Goal: Transaction & Acquisition: Book appointment/travel/reservation

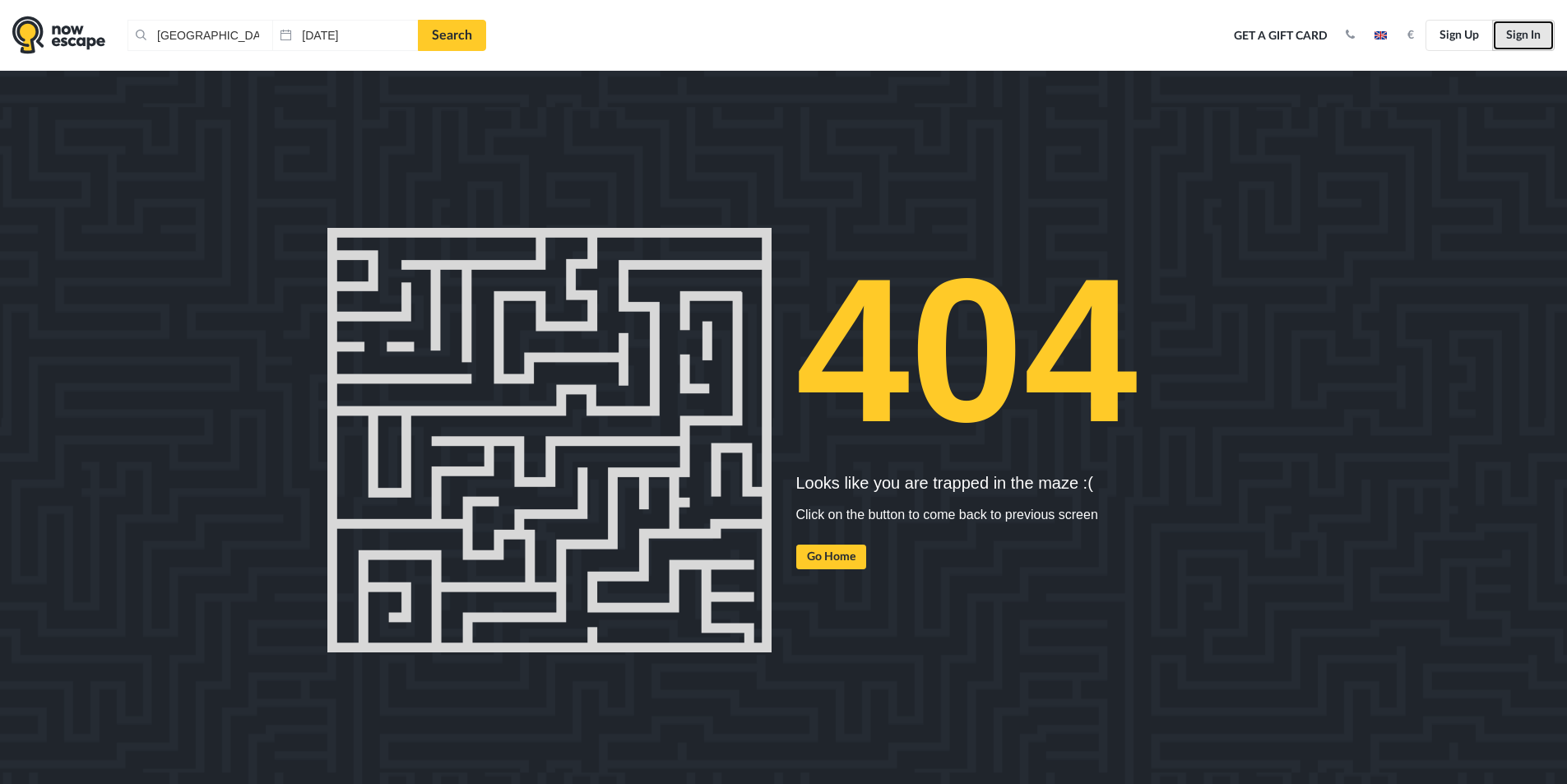
click at [1520, 32] on link "Sign In" at bounding box center [1524, 35] width 63 height 31
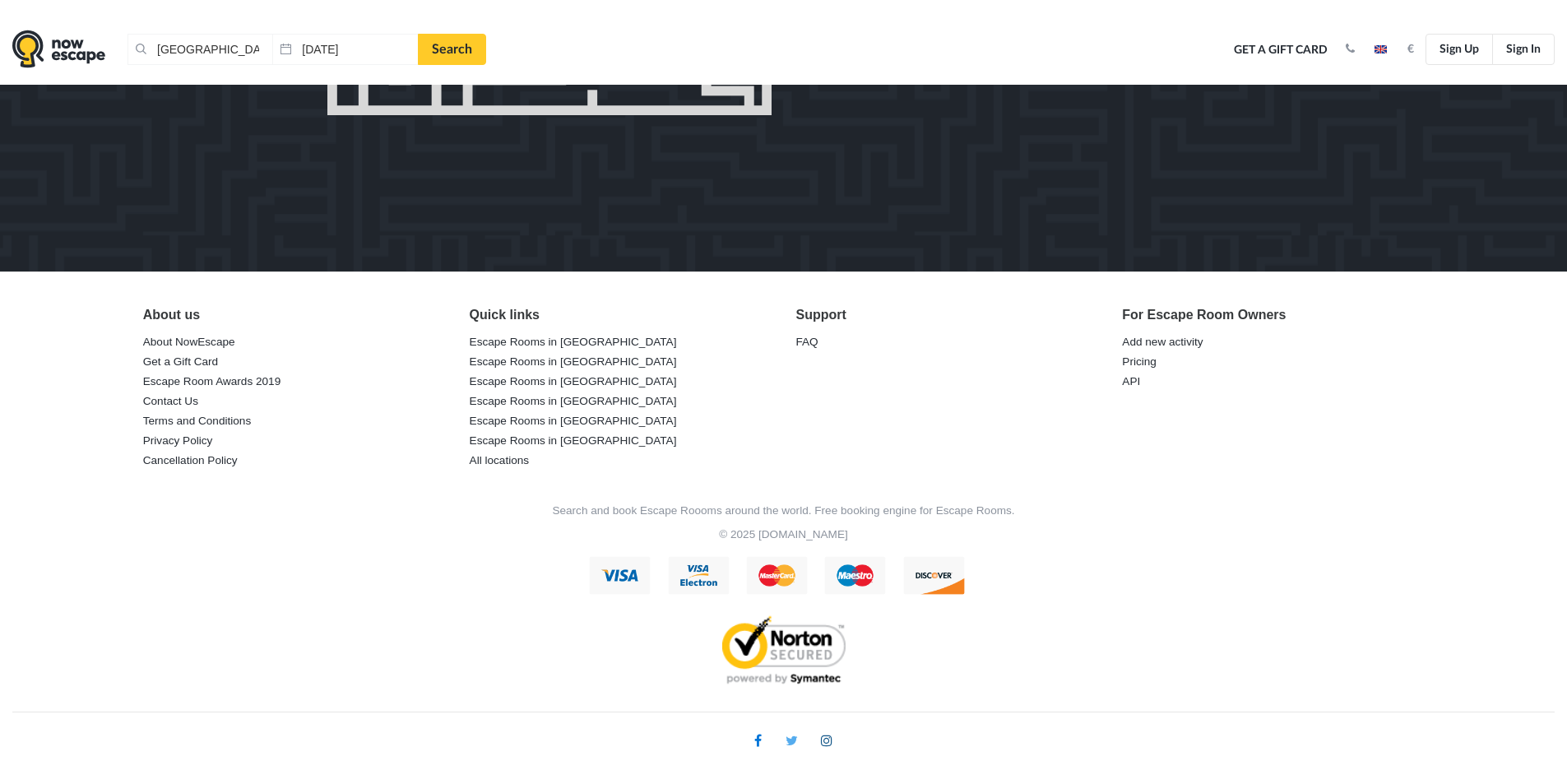
scroll to position [523, 0]
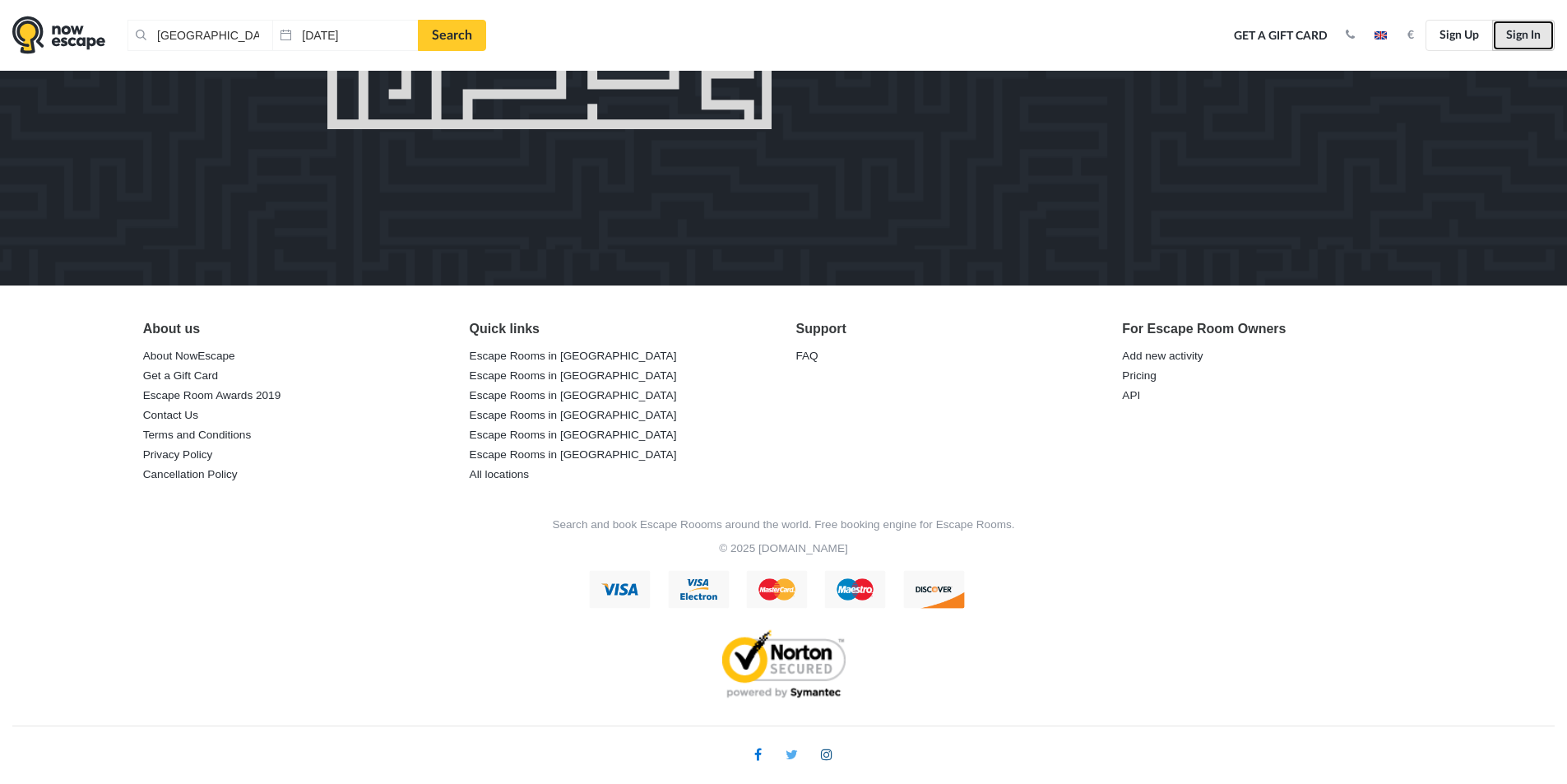
click at [1525, 43] on link "Sign In" at bounding box center [1524, 35] width 63 height 31
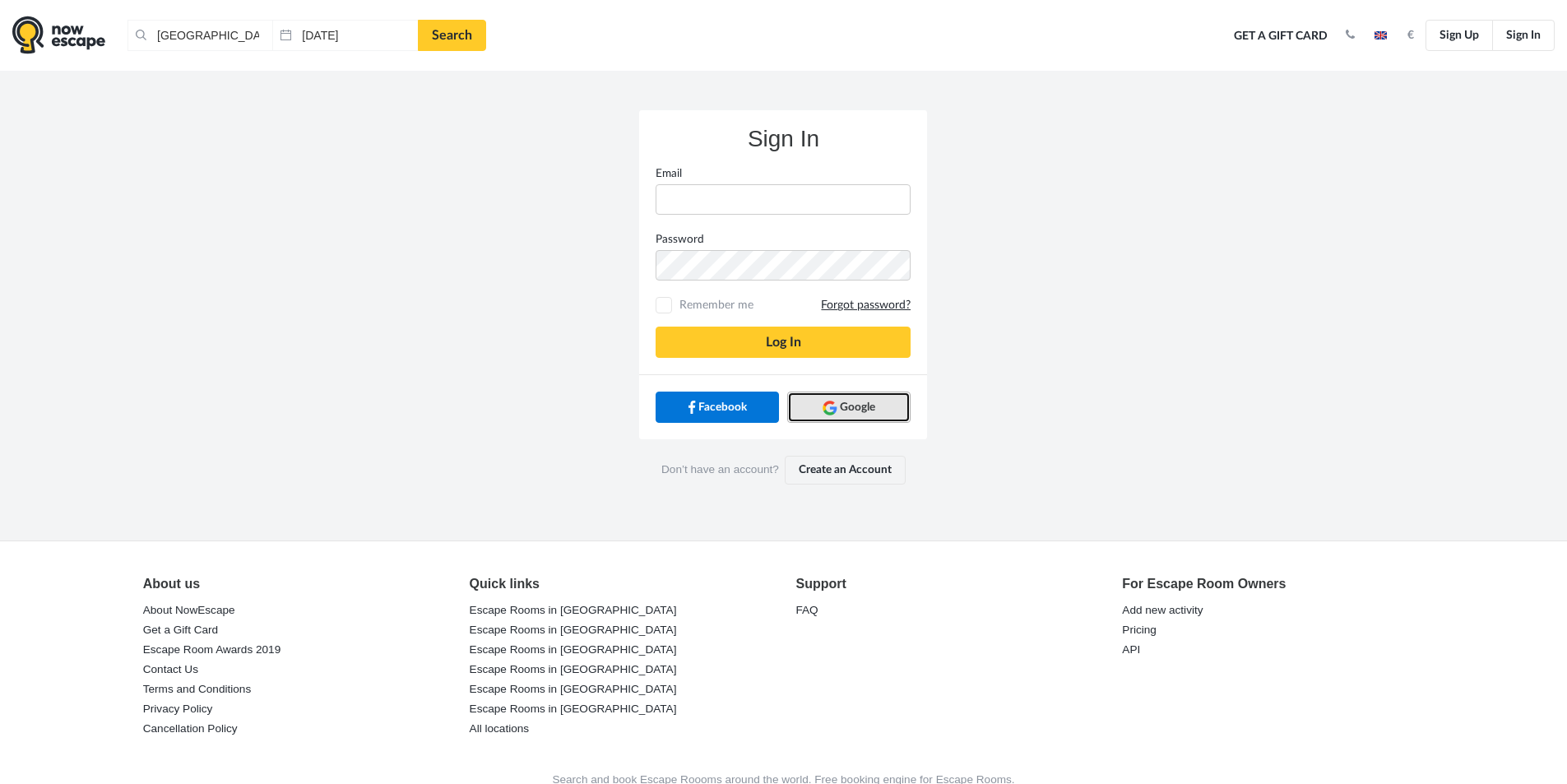
click at [896, 399] on link "Google" at bounding box center [849, 407] width 124 height 31
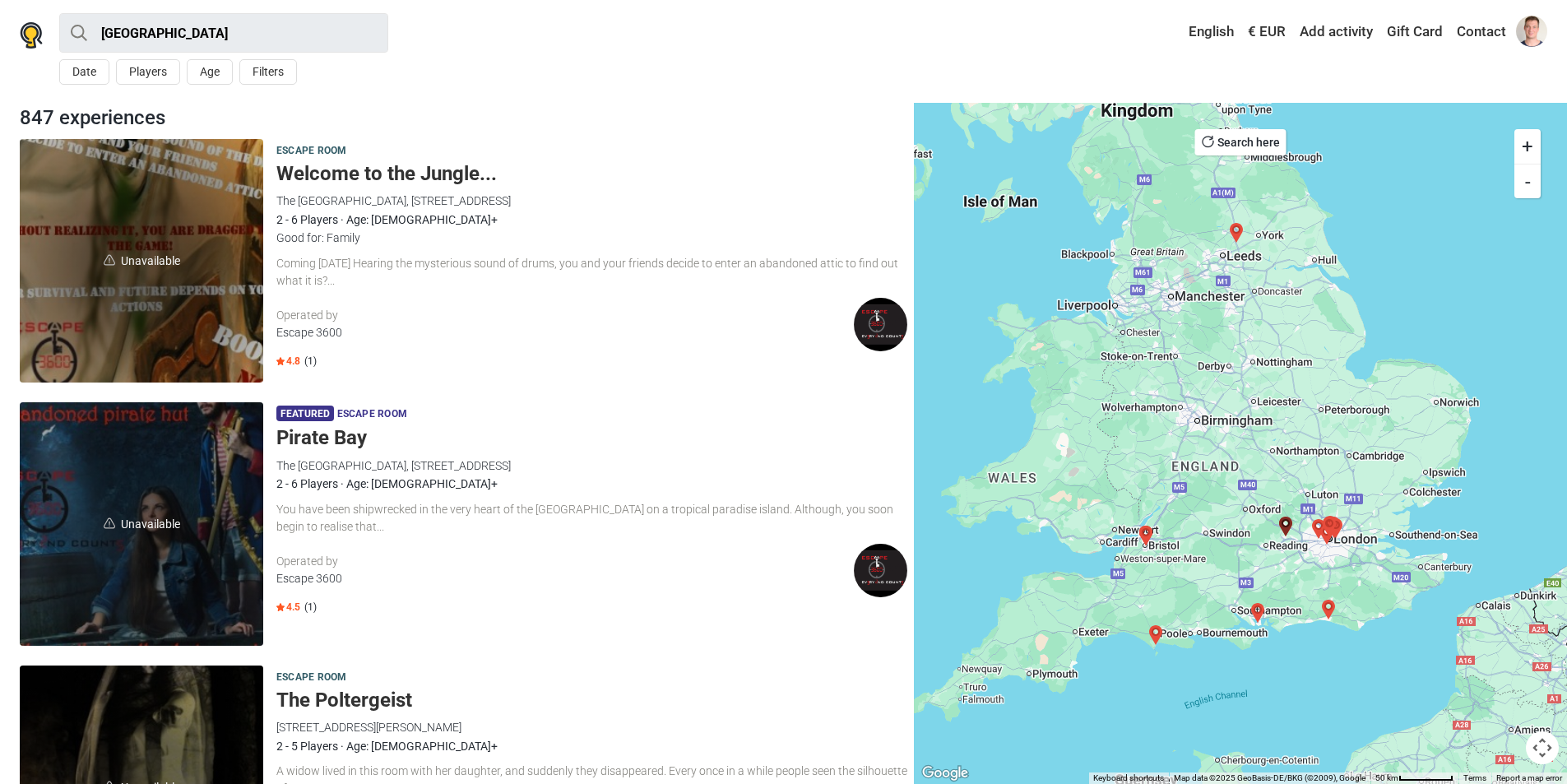
click at [336, 270] on div "Coming January 2019 Hearing the mysterious sound of drums, you and your friends…" at bounding box center [592, 273] width 631 height 35
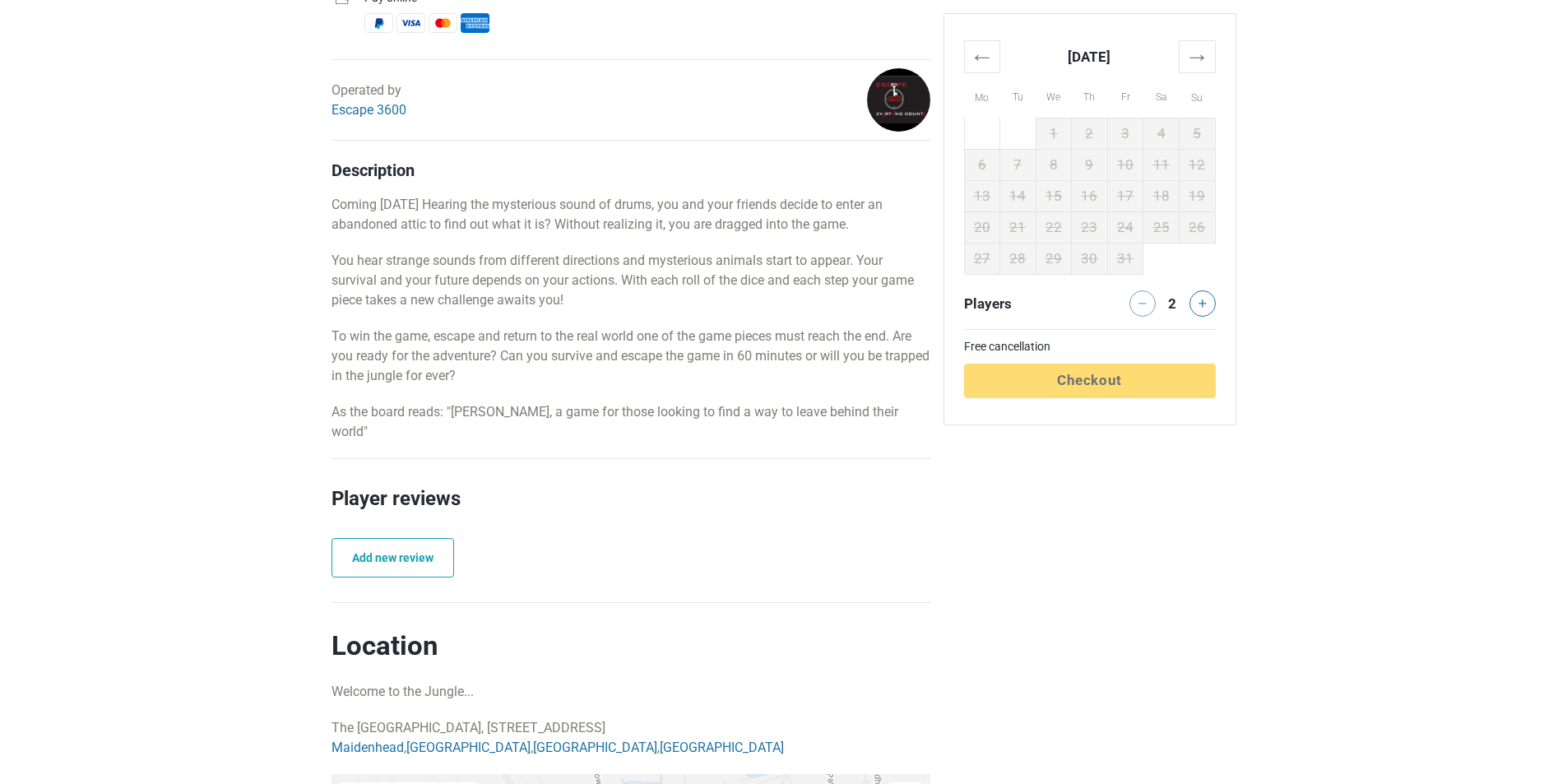
scroll to position [1069, 0]
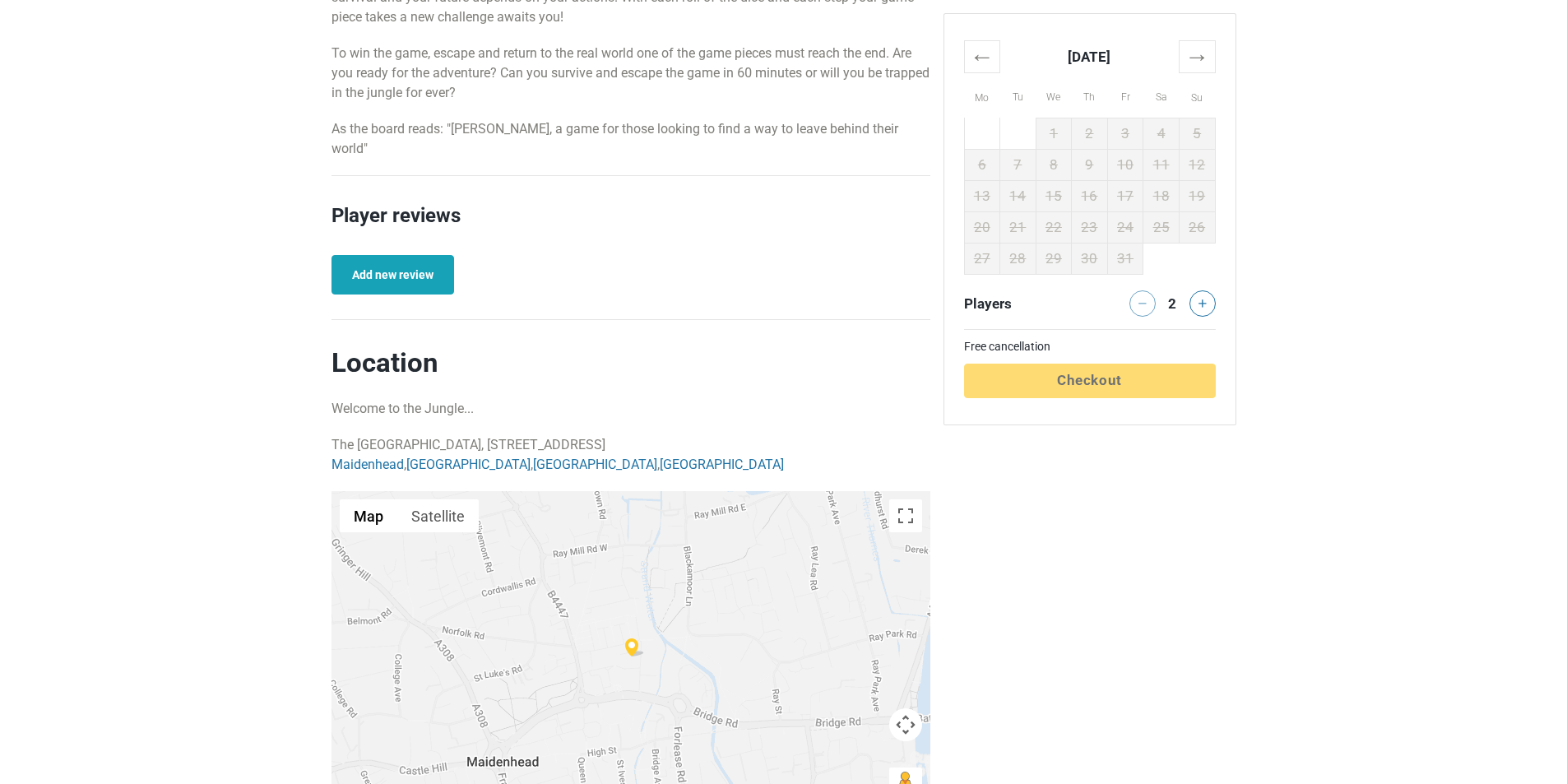
click at [423, 255] on link "Add new review" at bounding box center [392, 275] width 123 height 40
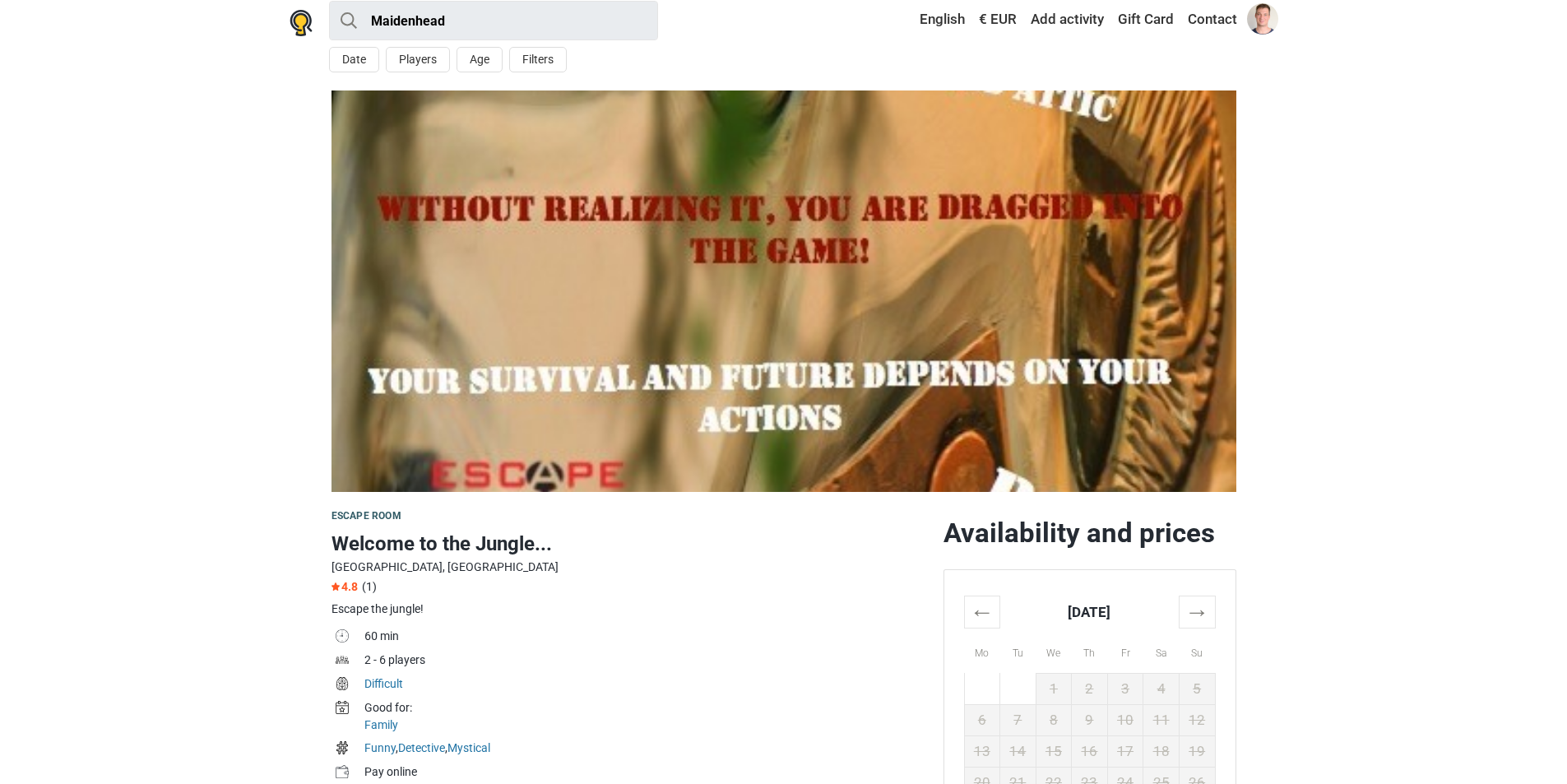
scroll to position [0, 0]
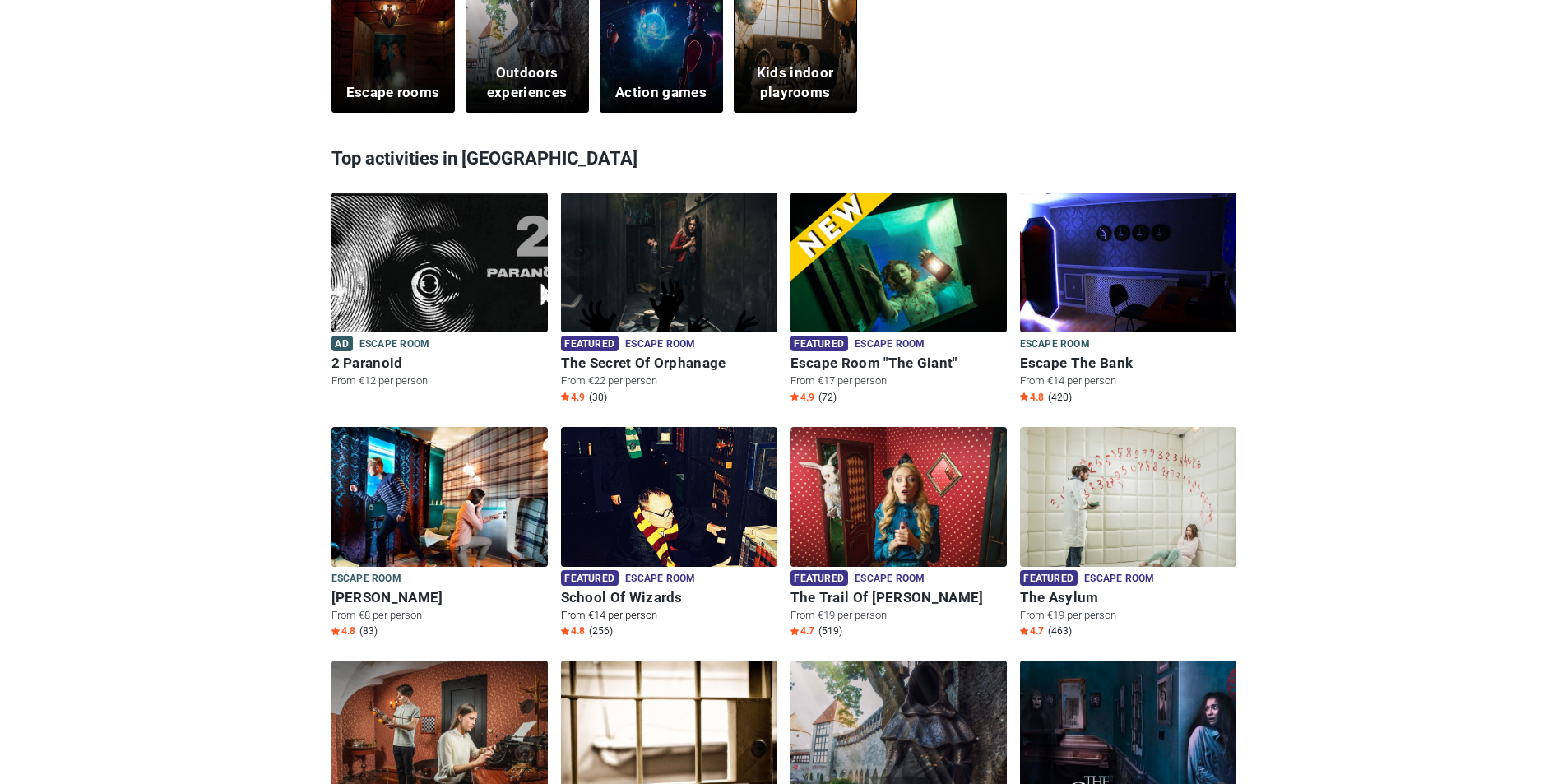
scroll to position [247, 0]
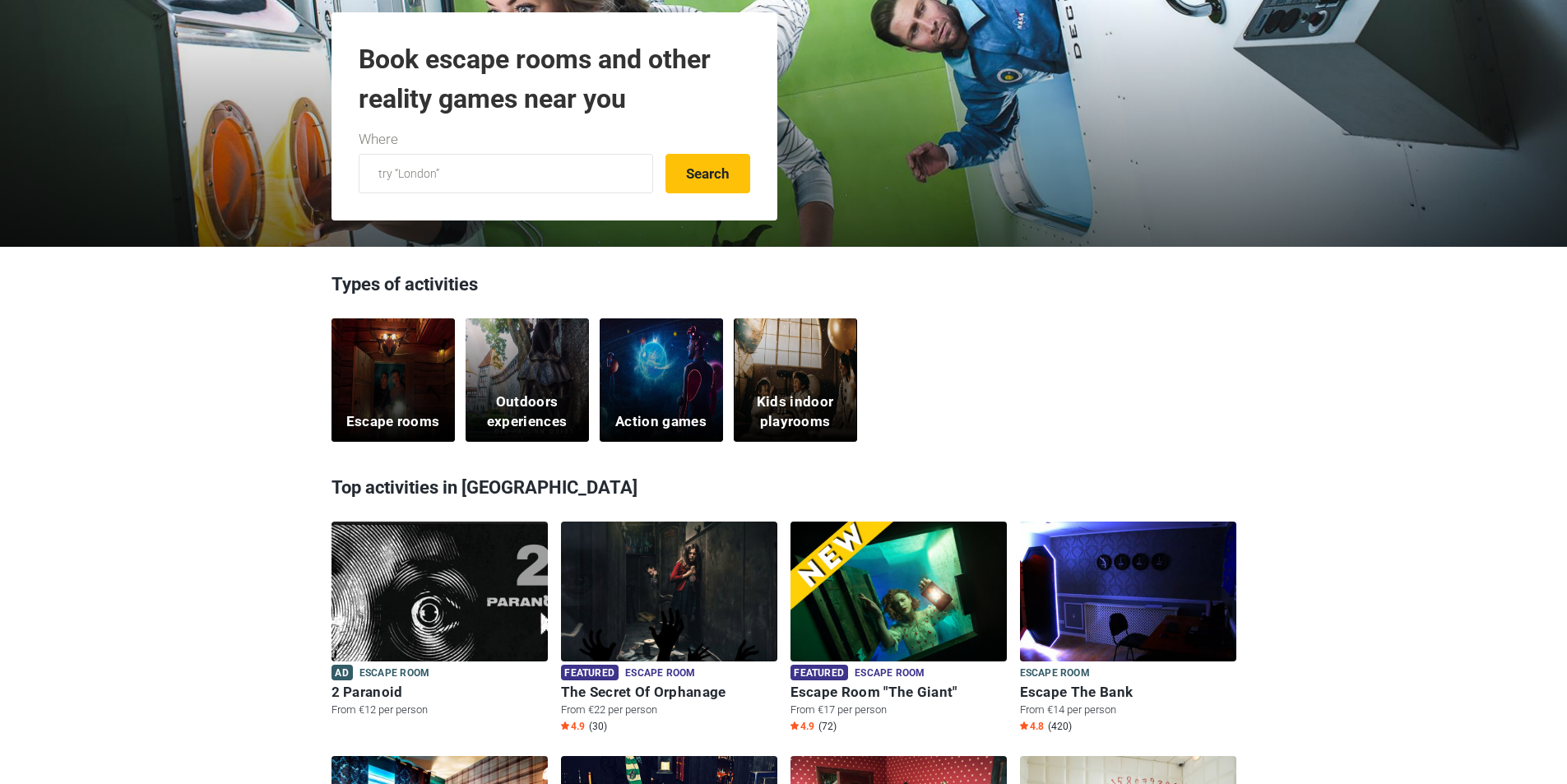
click at [408, 383] on div "Escape rooms" at bounding box center [393, 380] width 124 height 124
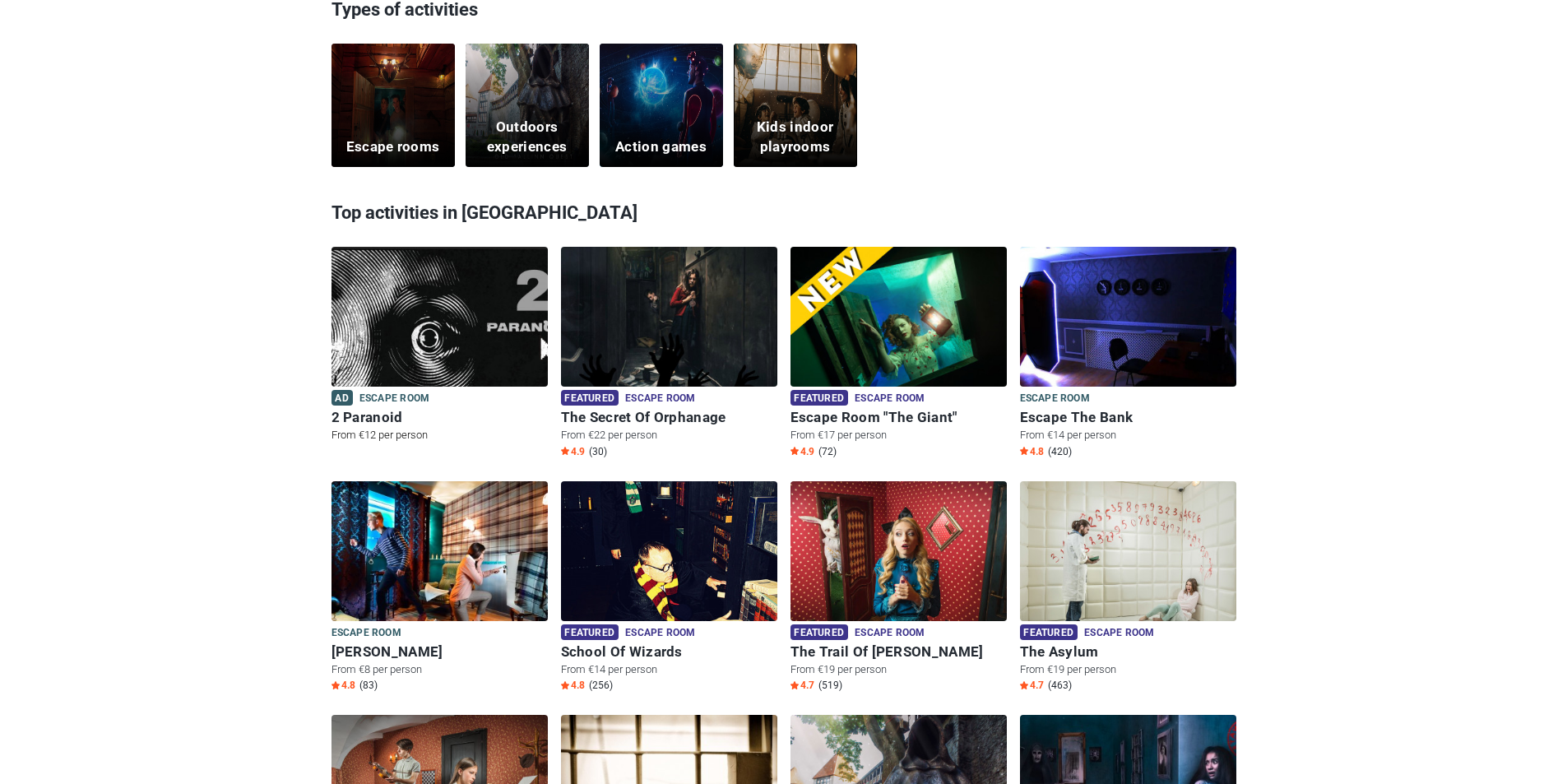
scroll to position [493, 0]
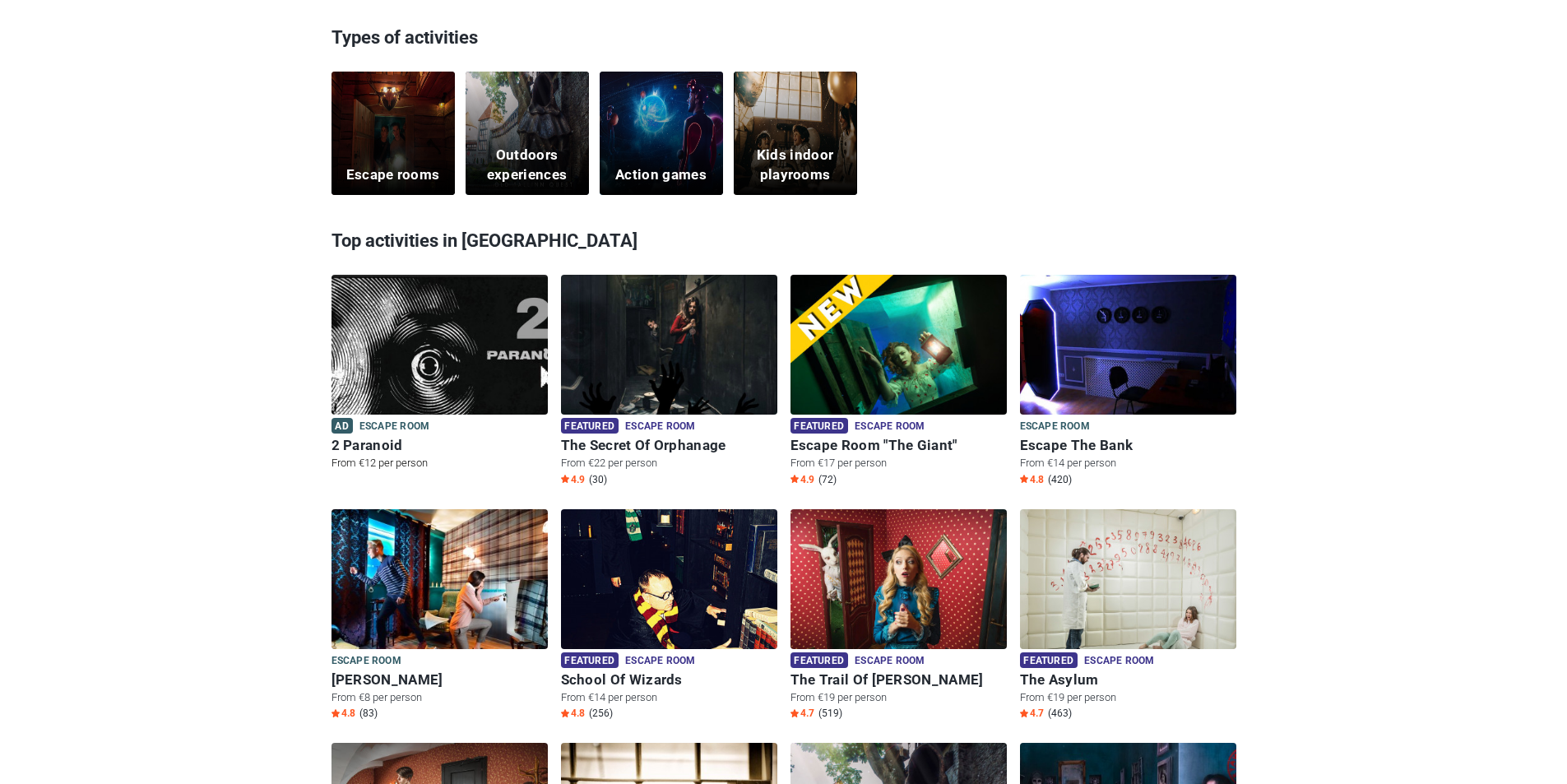
click at [442, 375] on img at bounding box center [439, 355] width 217 height 161
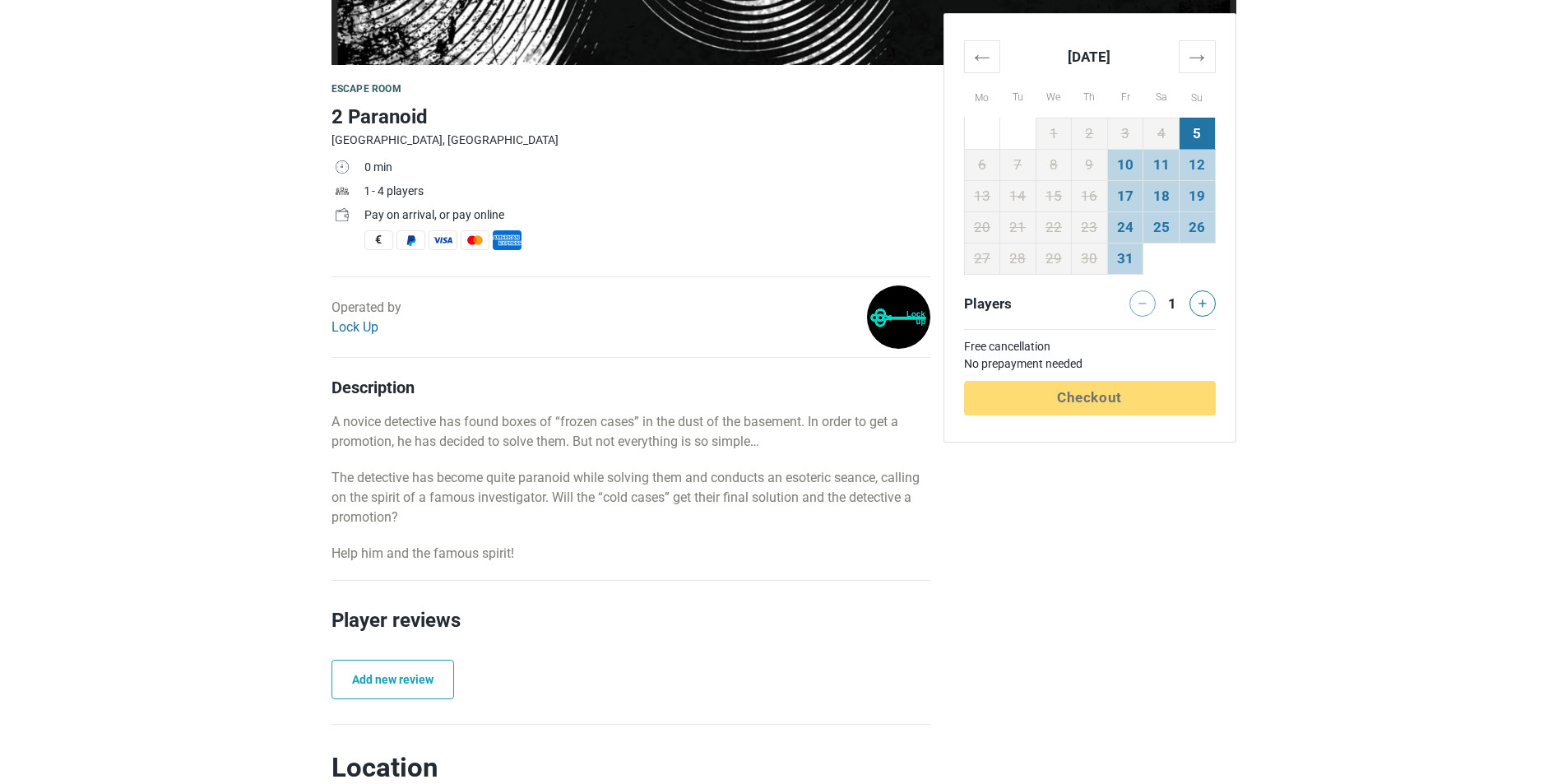
scroll to position [576, 0]
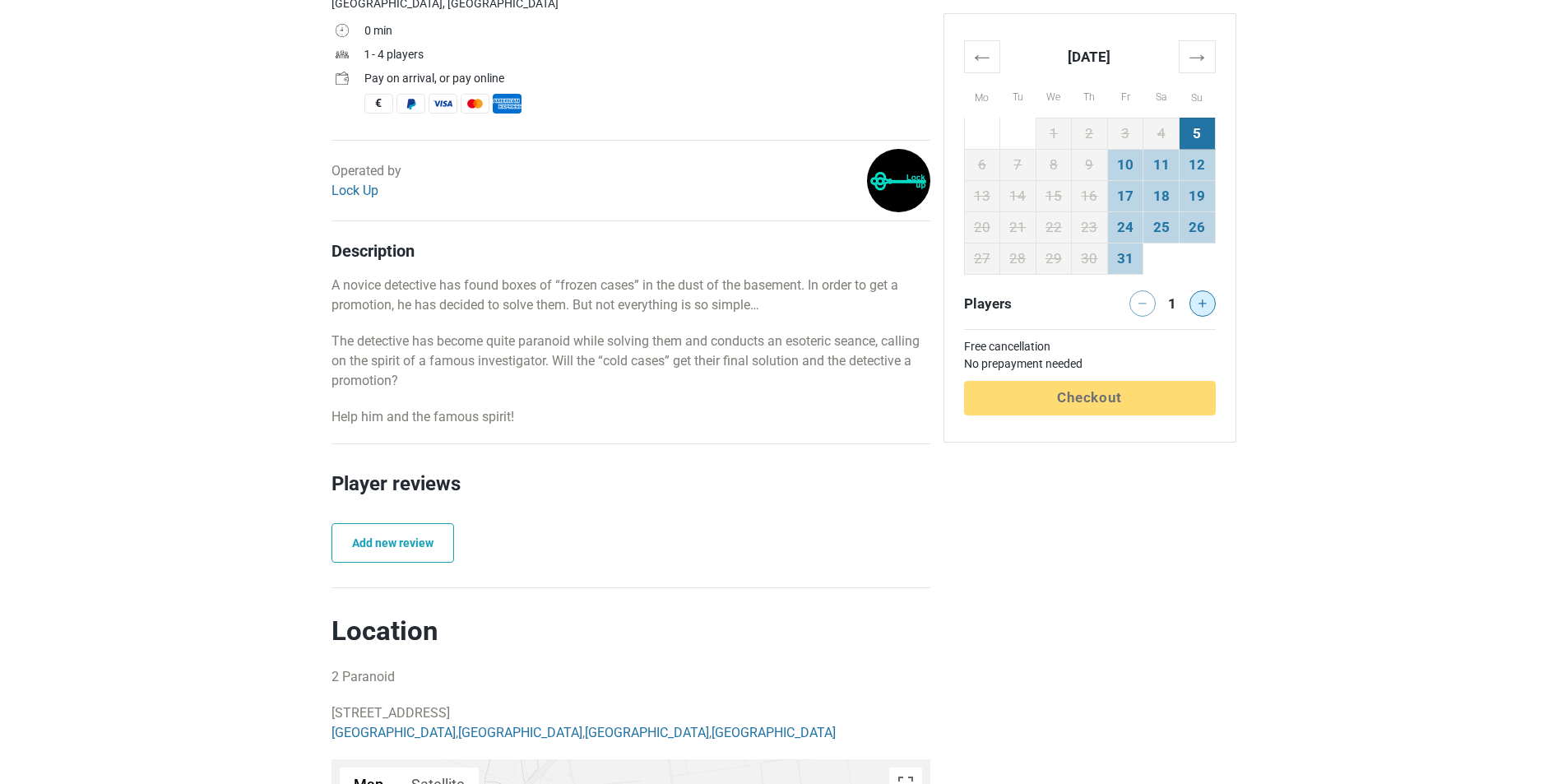
click at [1200, 302] on icon at bounding box center [1203, 304] width 8 height 8
click at [1203, 303] on icon at bounding box center [1203, 304] width 8 height 8
click at [1145, 226] on td "25" at bounding box center [1162, 227] width 36 height 31
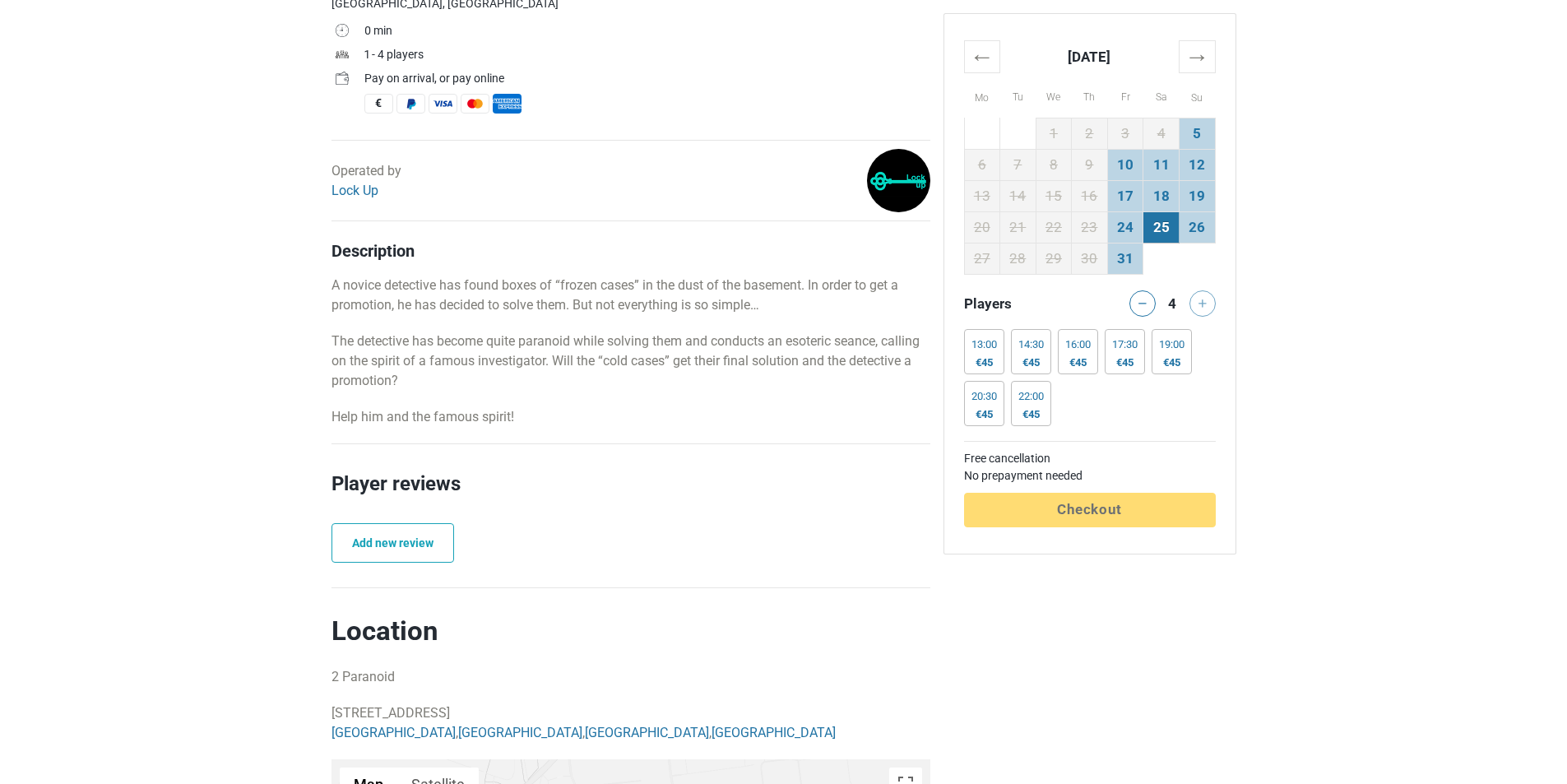
click at [1197, 302] on div at bounding box center [1205, 304] width 33 height 26
click at [1140, 304] on icon at bounding box center [1143, 303] width 8 height 1
click at [1139, 304] on icon at bounding box center [1143, 303] width 8 height 1
click at [1204, 304] on icon at bounding box center [1203, 304] width 8 height 8
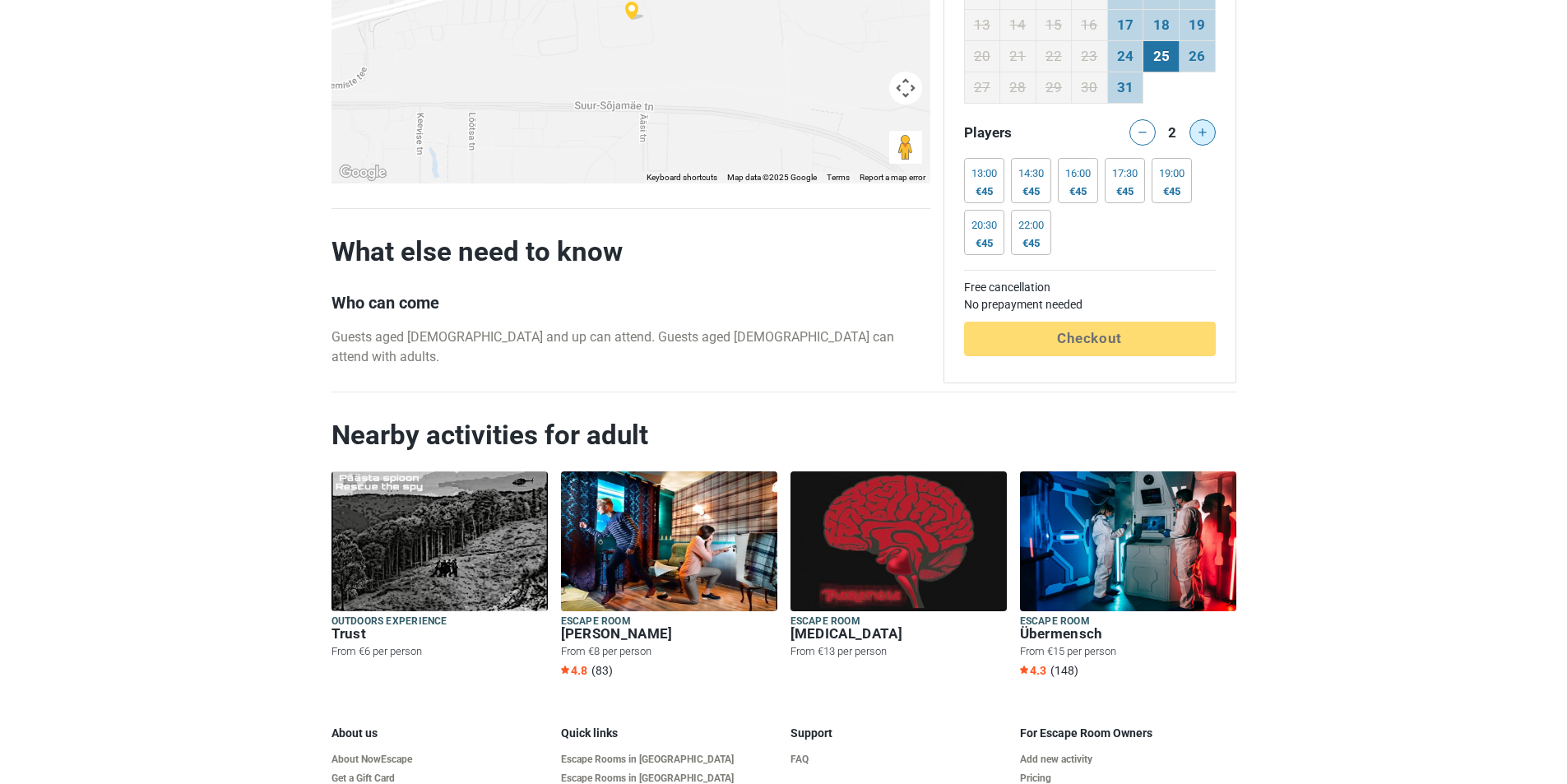
scroll to position [1562, 0]
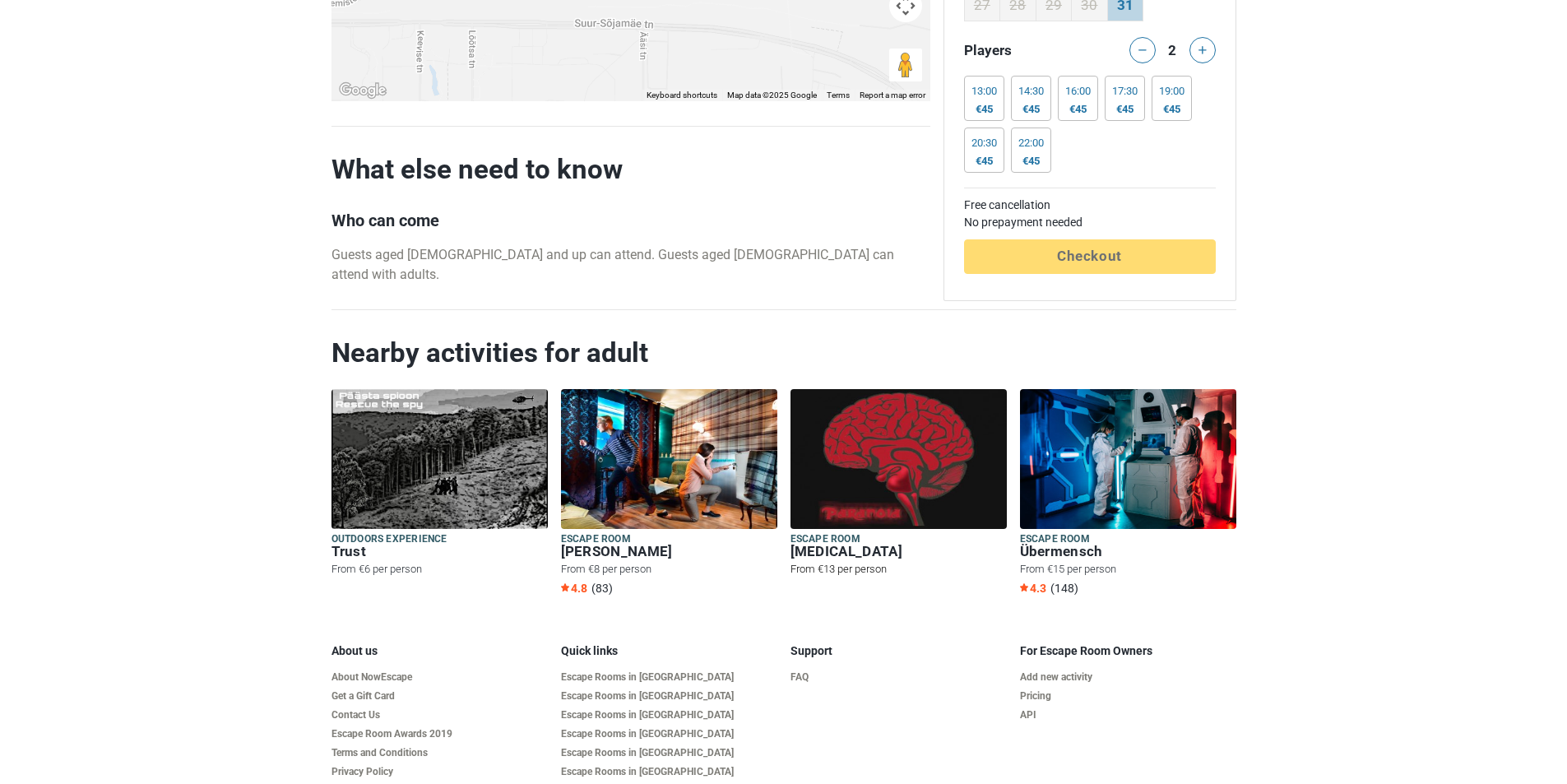
click at [911, 458] on img at bounding box center [899, 459] width 217 height 140
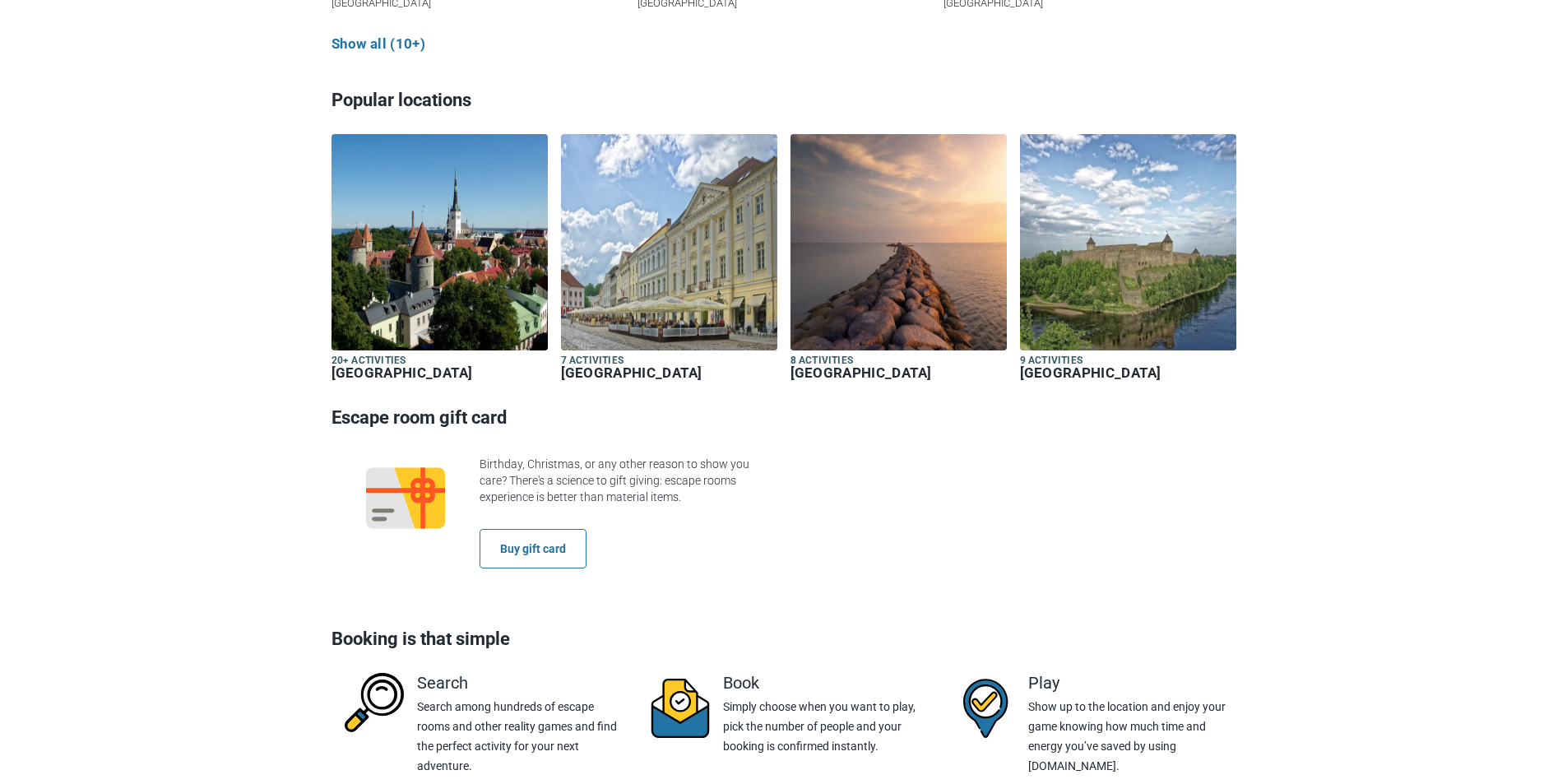
scroll to position [2385, 0]
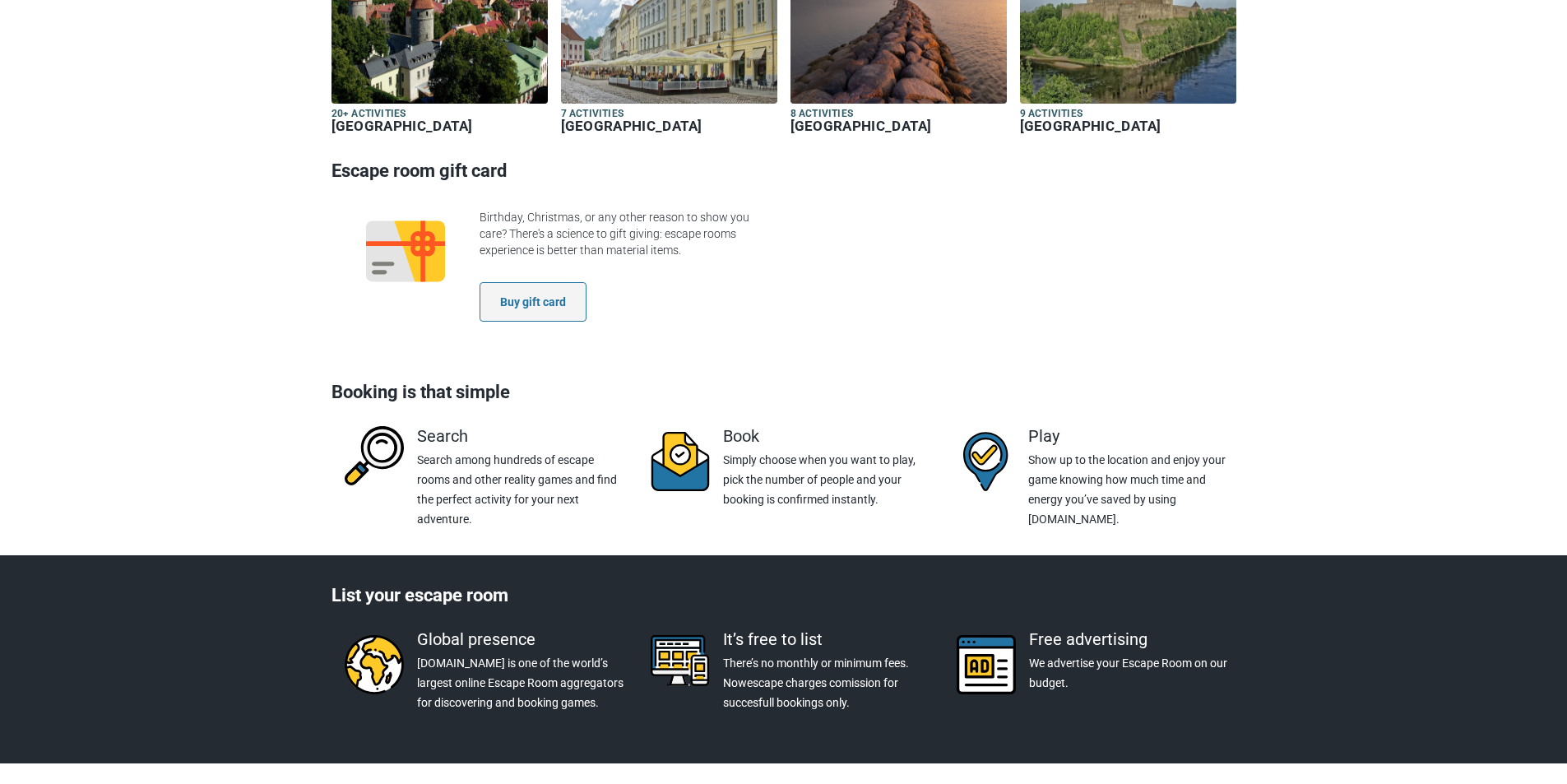
click at [568, 282] on link "Buy gift card" at bounding box center [533, 302] width 107 height 40
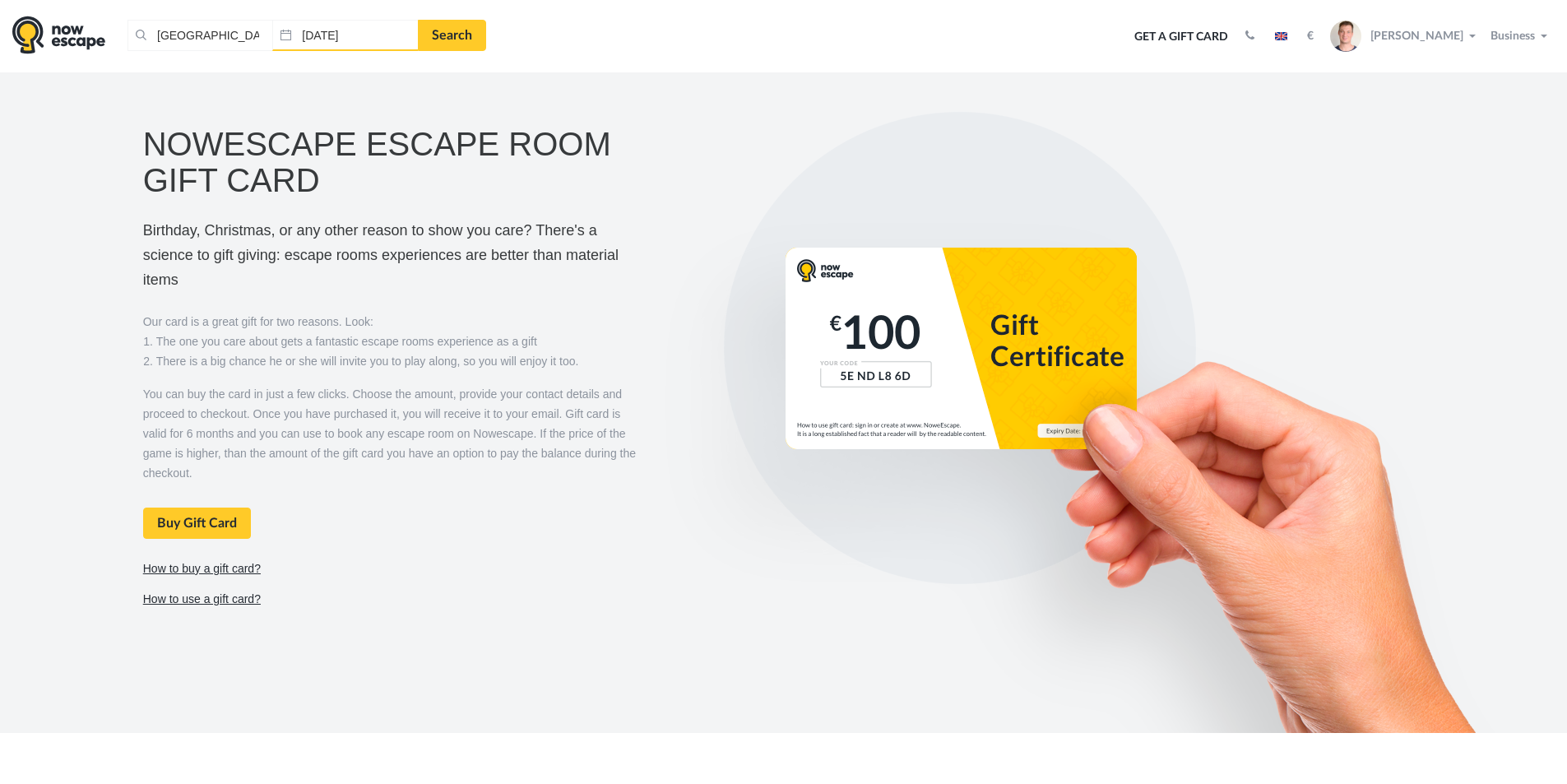
click at [366, 35] on input "05.10.2025" at bounding box center [345, 35] width 145 height 31
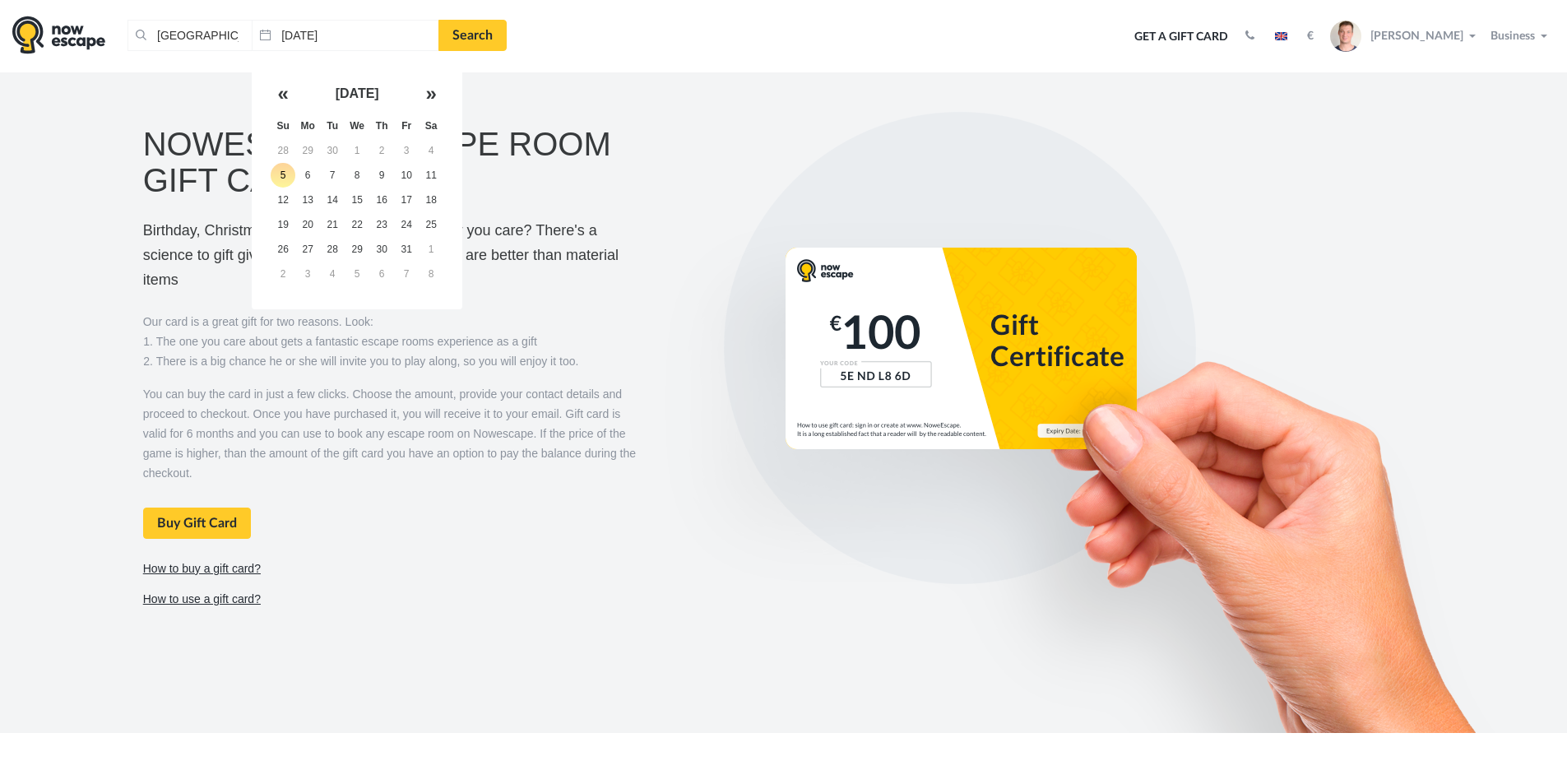
click at [651, 119] on div "Nowescape Escape Room Gift Card Birthday, Christmas, or any other reason to sho…" at bounding box center [392, 380] width 522 height 536
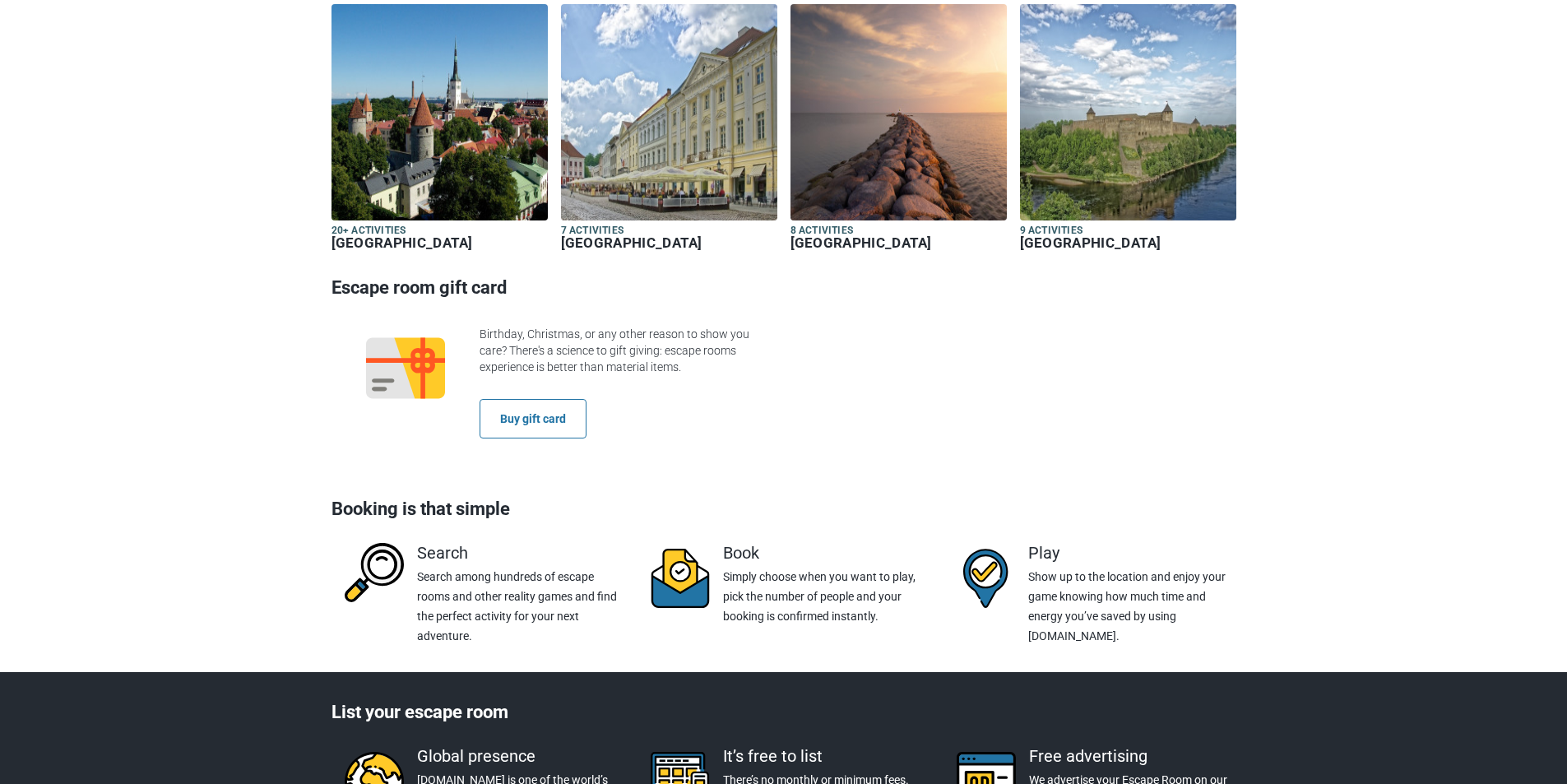
scroll to position [2303, 0]
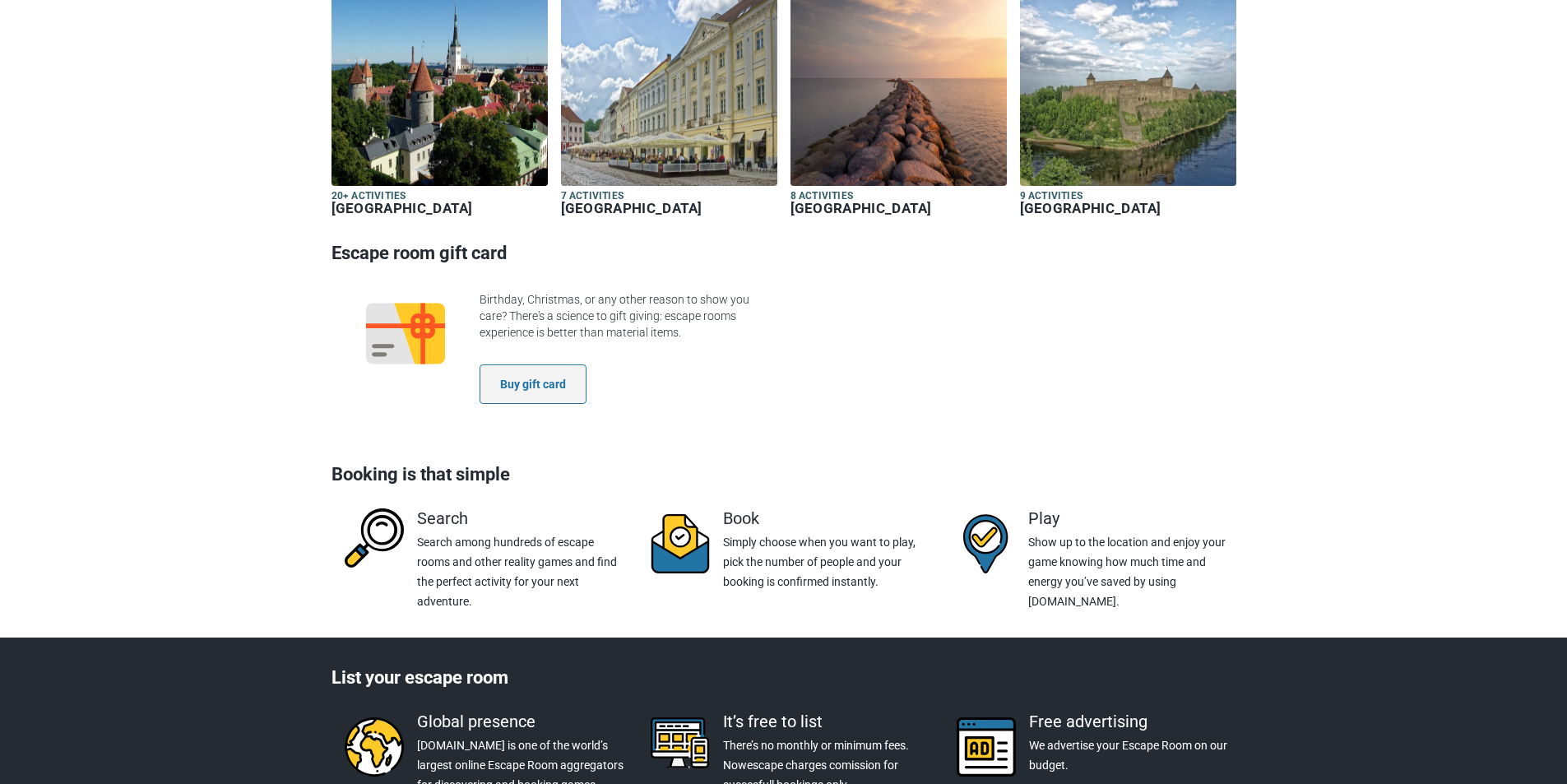
click at [531, 364] on link "Buy gift card" at bounding box center [533, 384] width 107 height 40
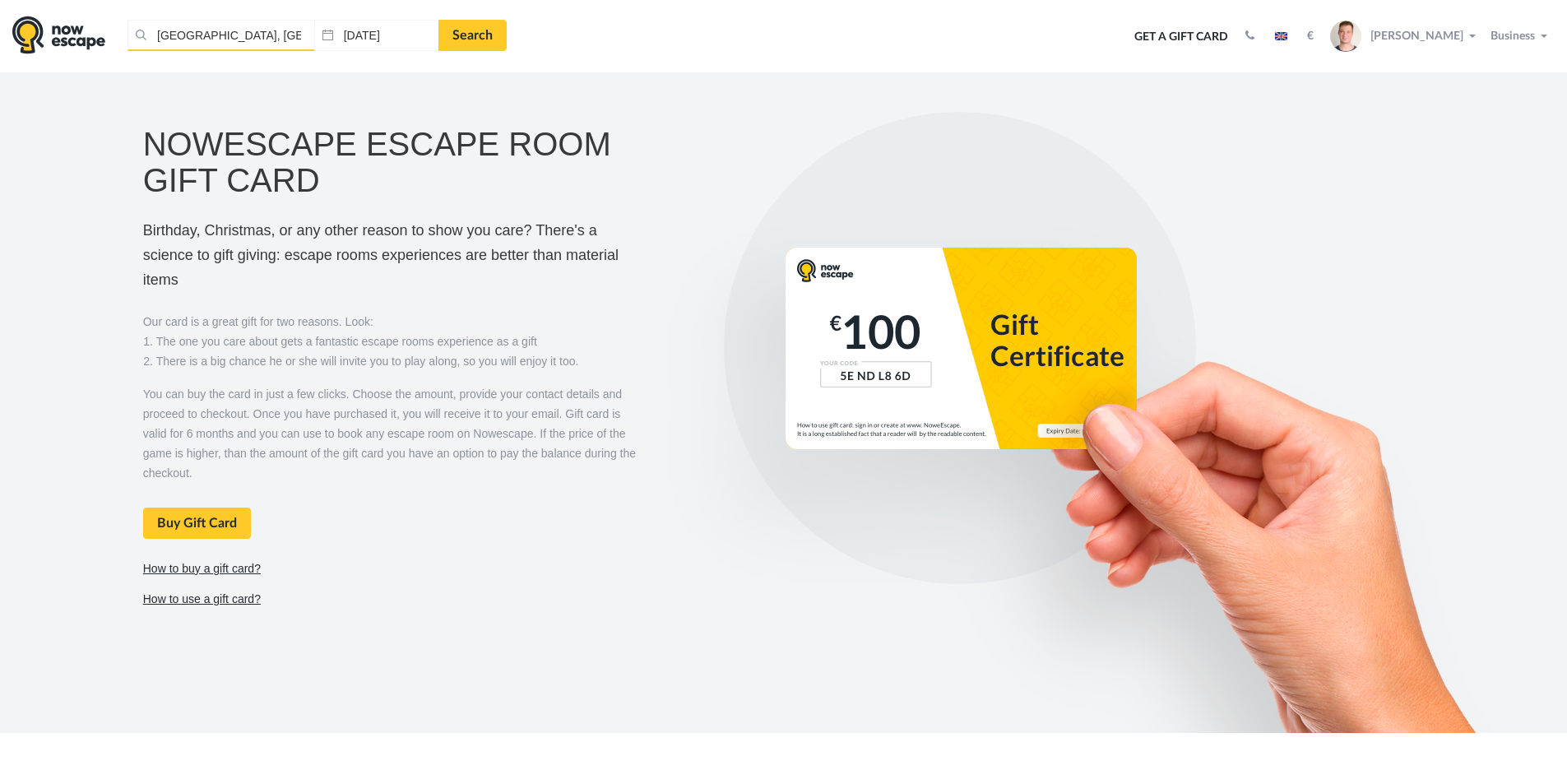
click at [242, 39] on input "[GEOGRAPHIC_DATA], [GEOGRAPHIC_DATA]" at bounding box center [221, 35] width 187 height 31
click at [351, 35] on input "05.10.2025" at bounding box center [376, 35] width 124 height 31
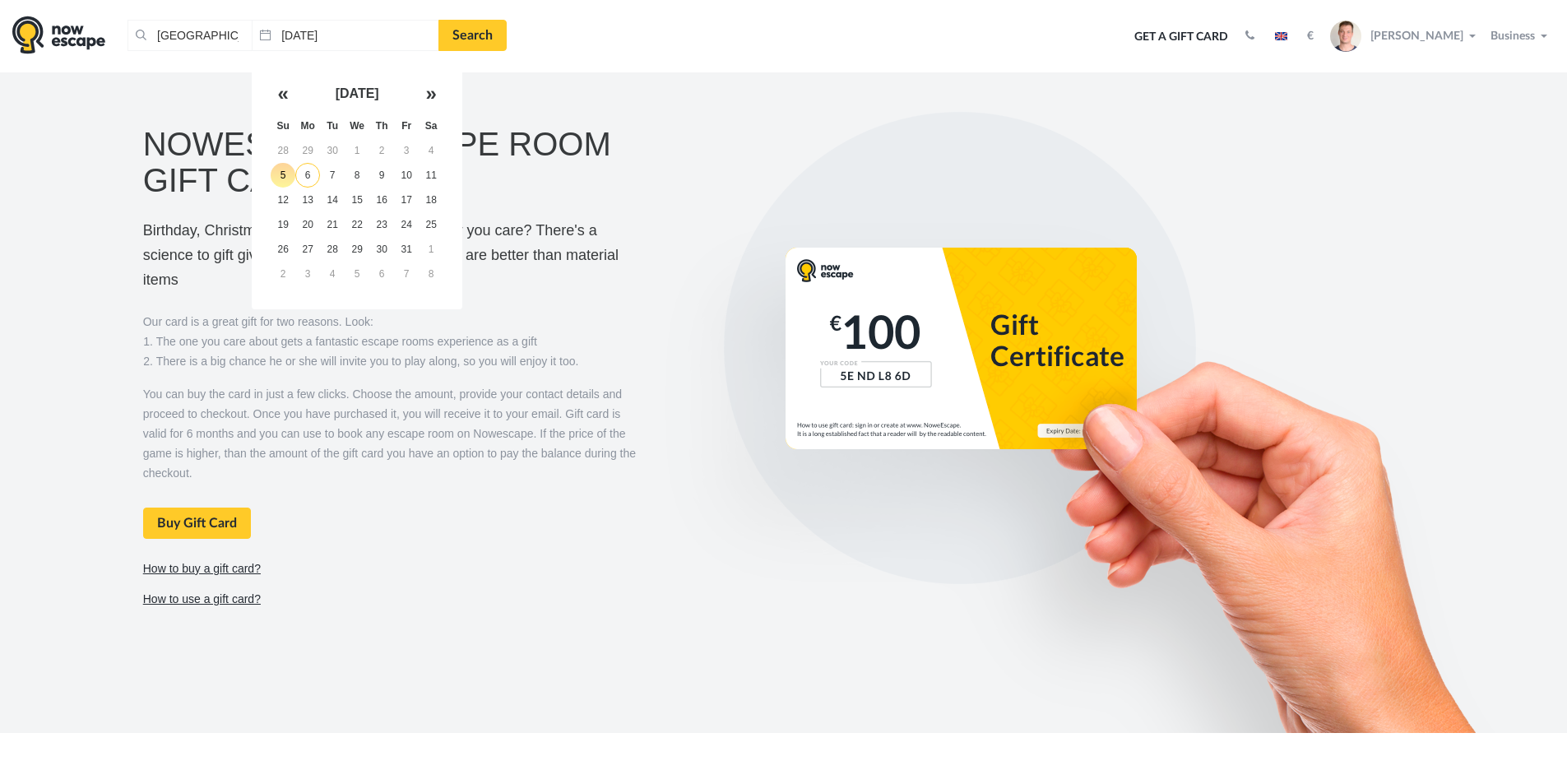
click at [306, 178] on td "6" at bounding box center [308, 175] width 25 height 25
type input "[DATE]"
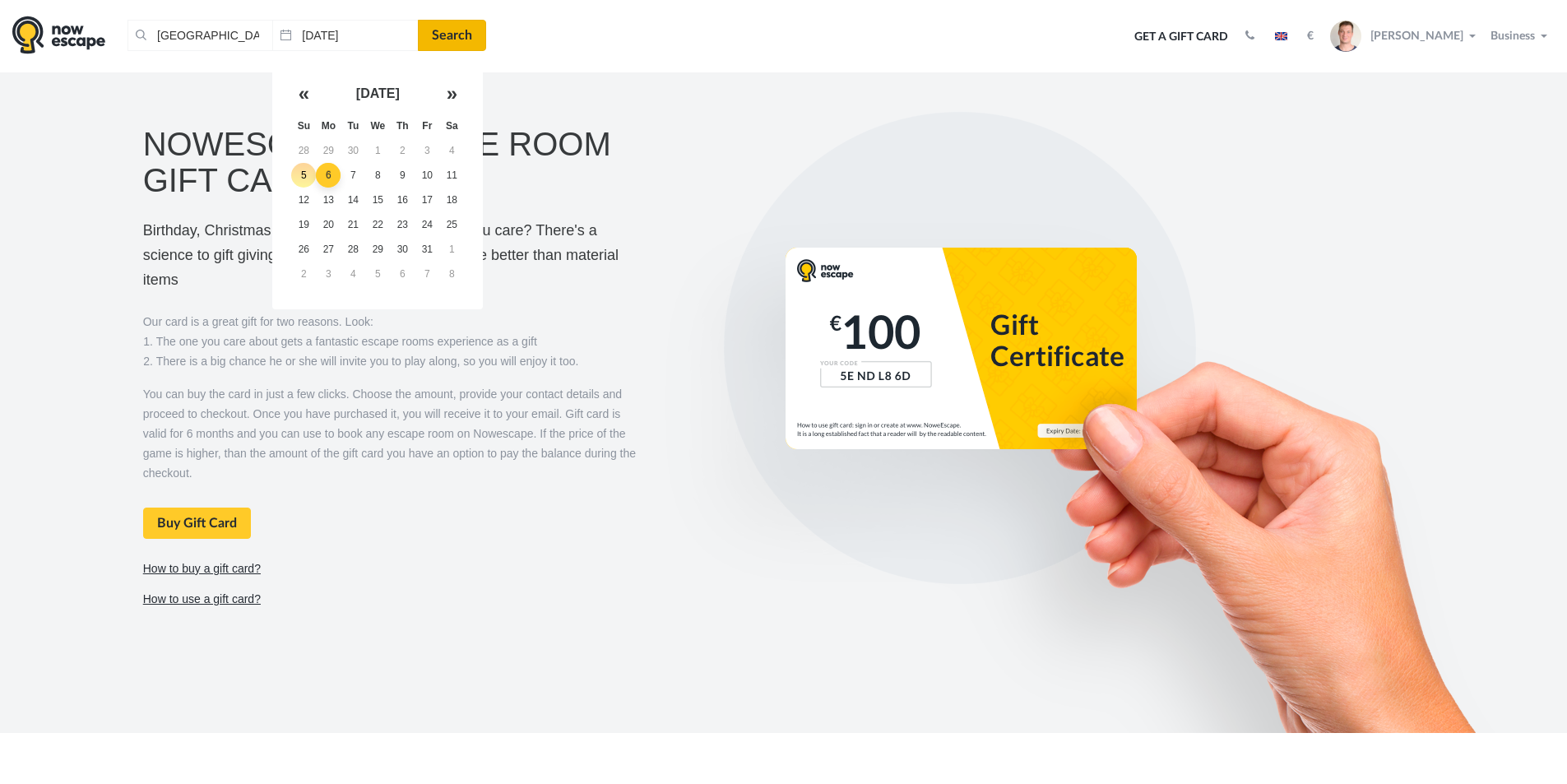
click at [439, 28] on link "Search" at bounding box center [451, 35] width 68 height 31
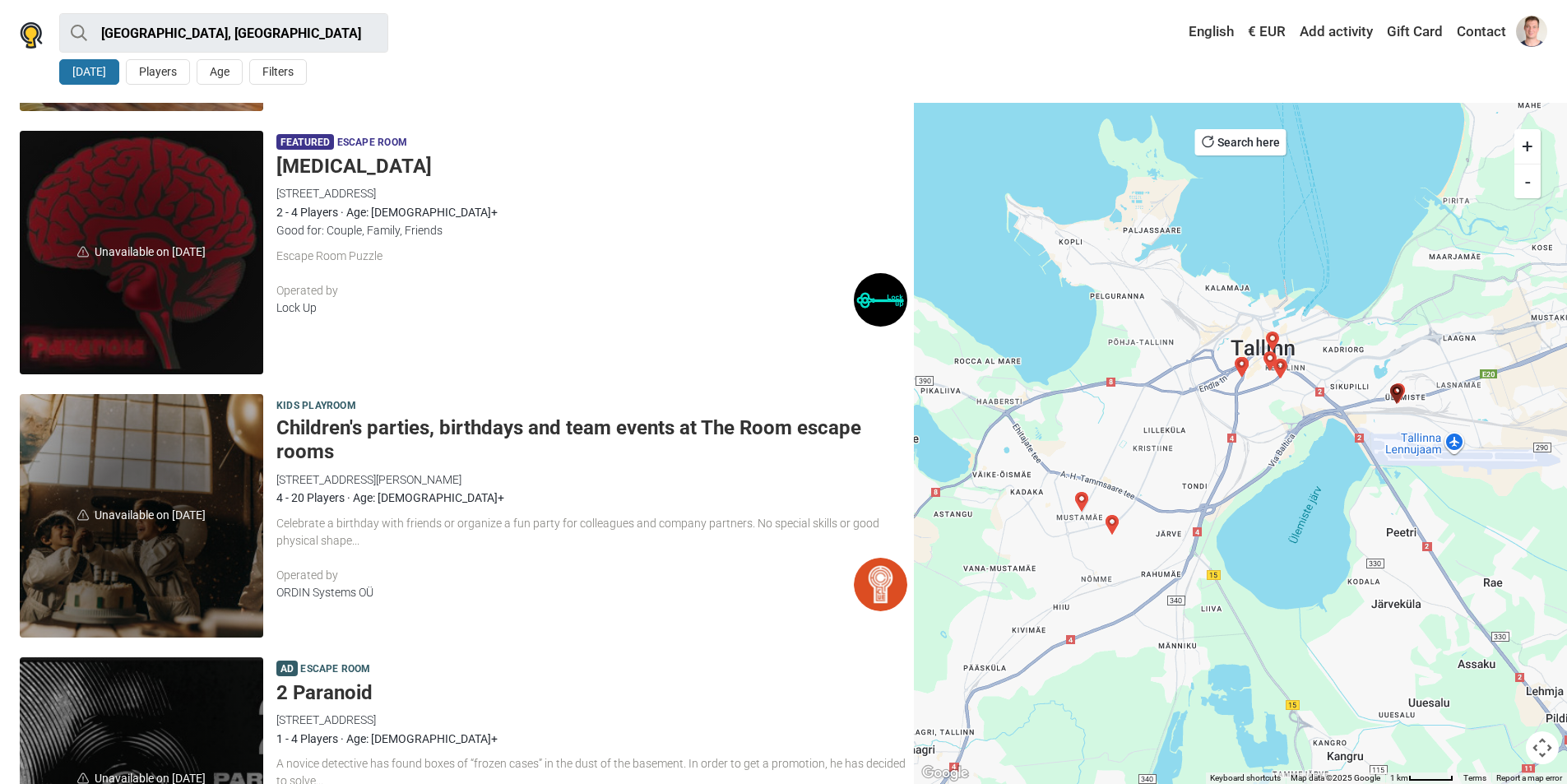
scroll to position [4852, 0]
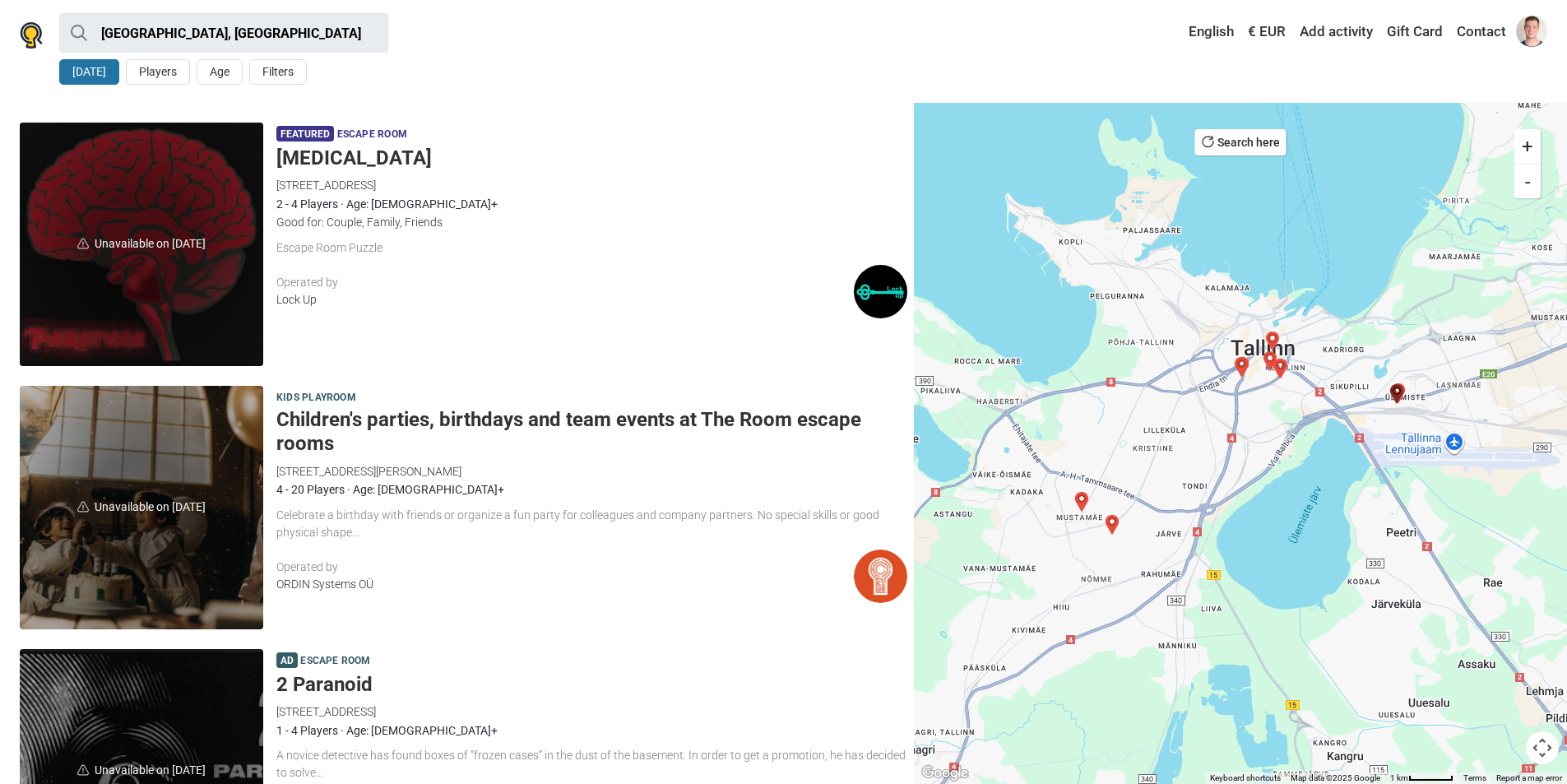
click at [88, 78] on button "6 Oct" at bounding box center [89, 72] width 60 height 26
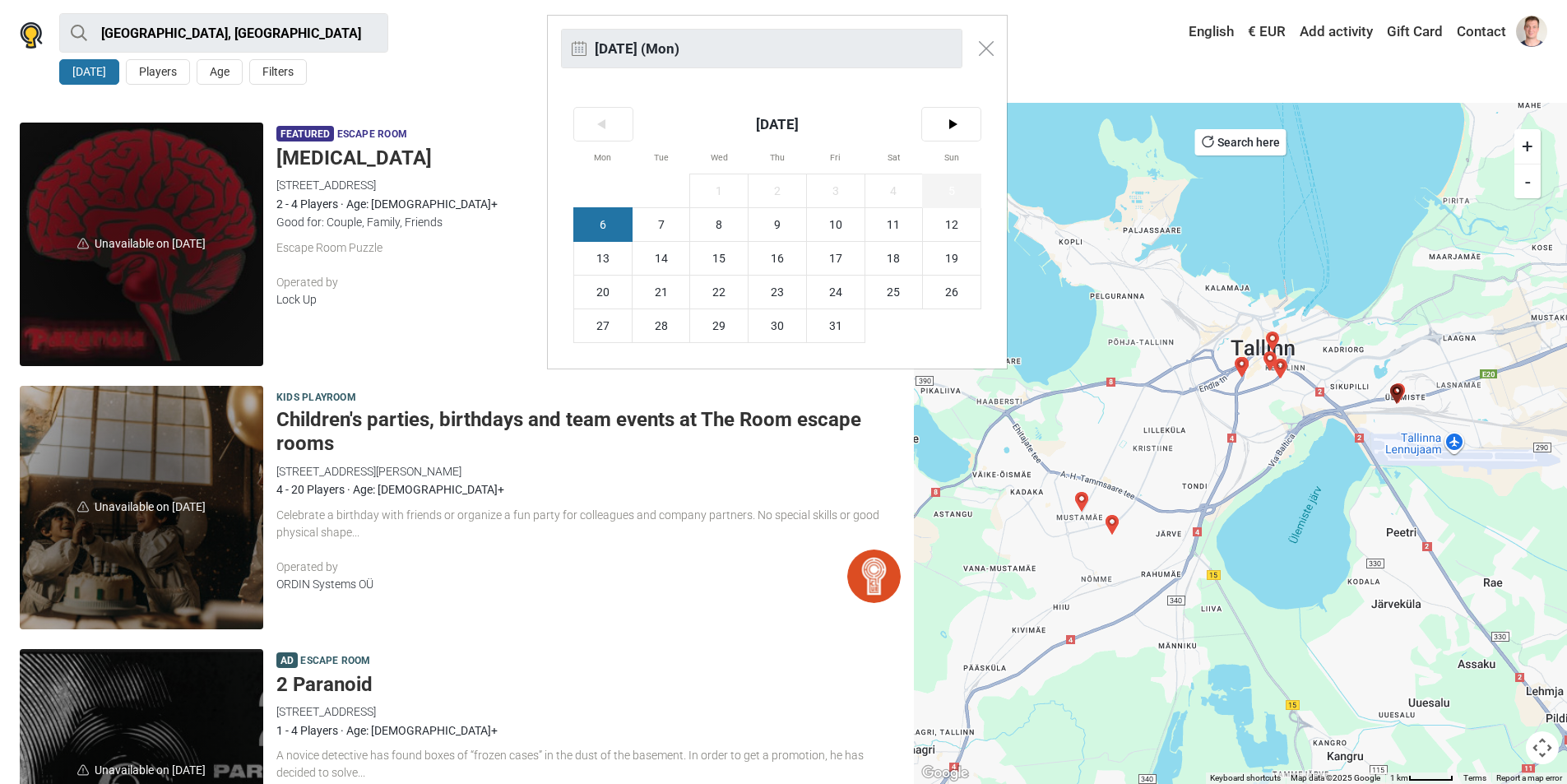
click at [950, 194] on span "5" at bounding box center [952, 191] width 58 height 33
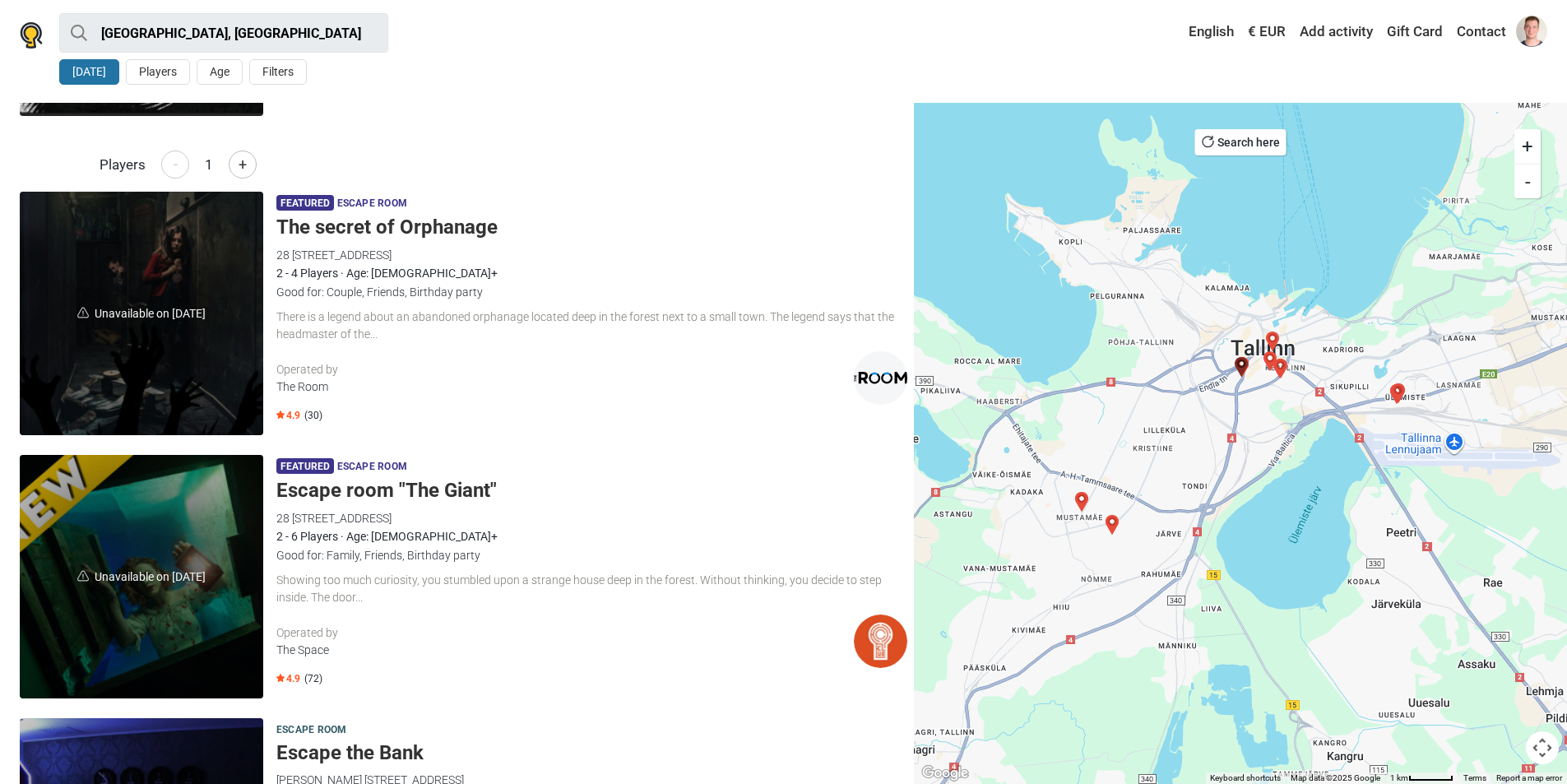
scroll to position [4303, 0]
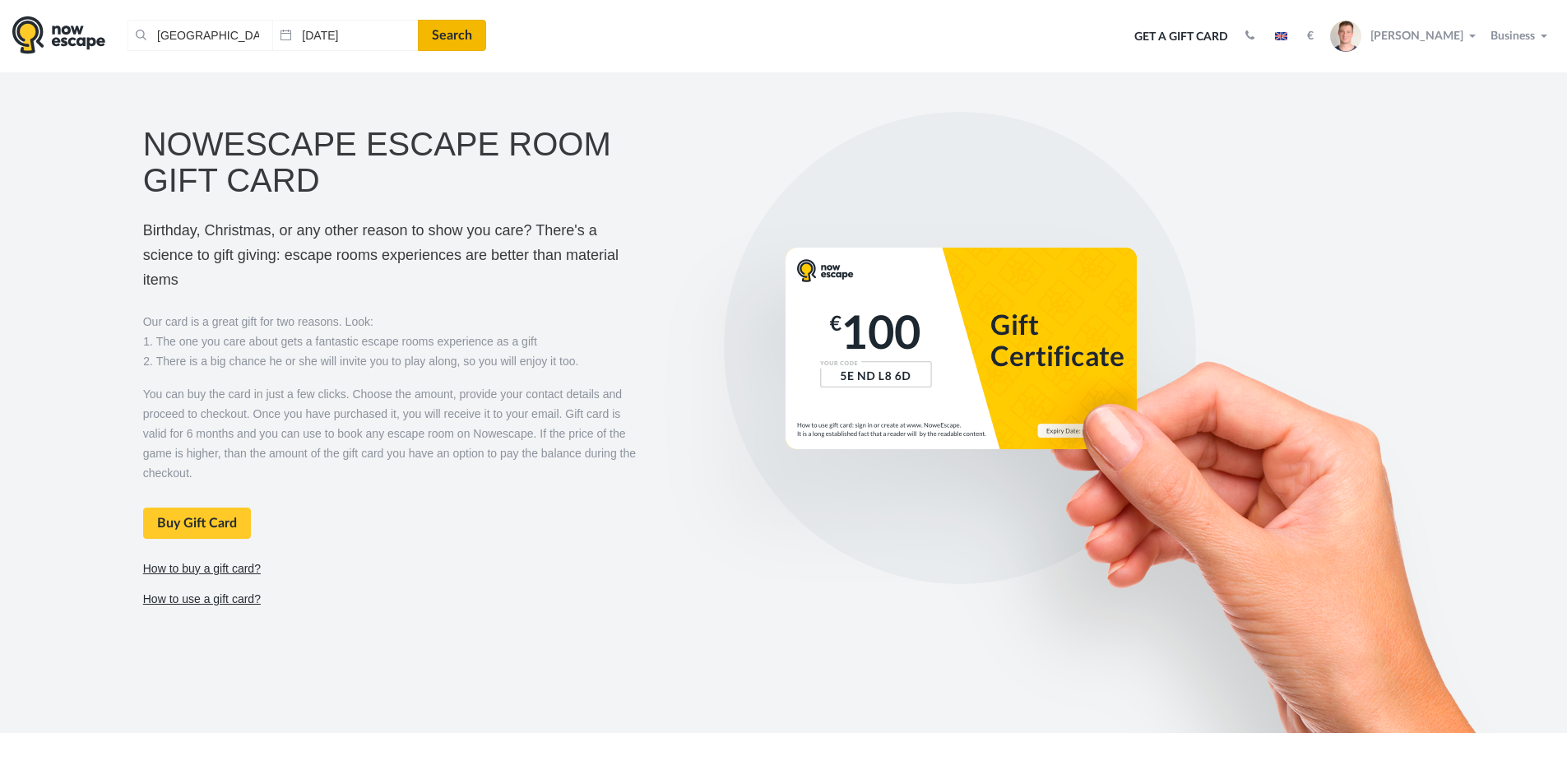
click at [458, 42] on link "Search" at bounding box center [451, 35] width 68 height 31
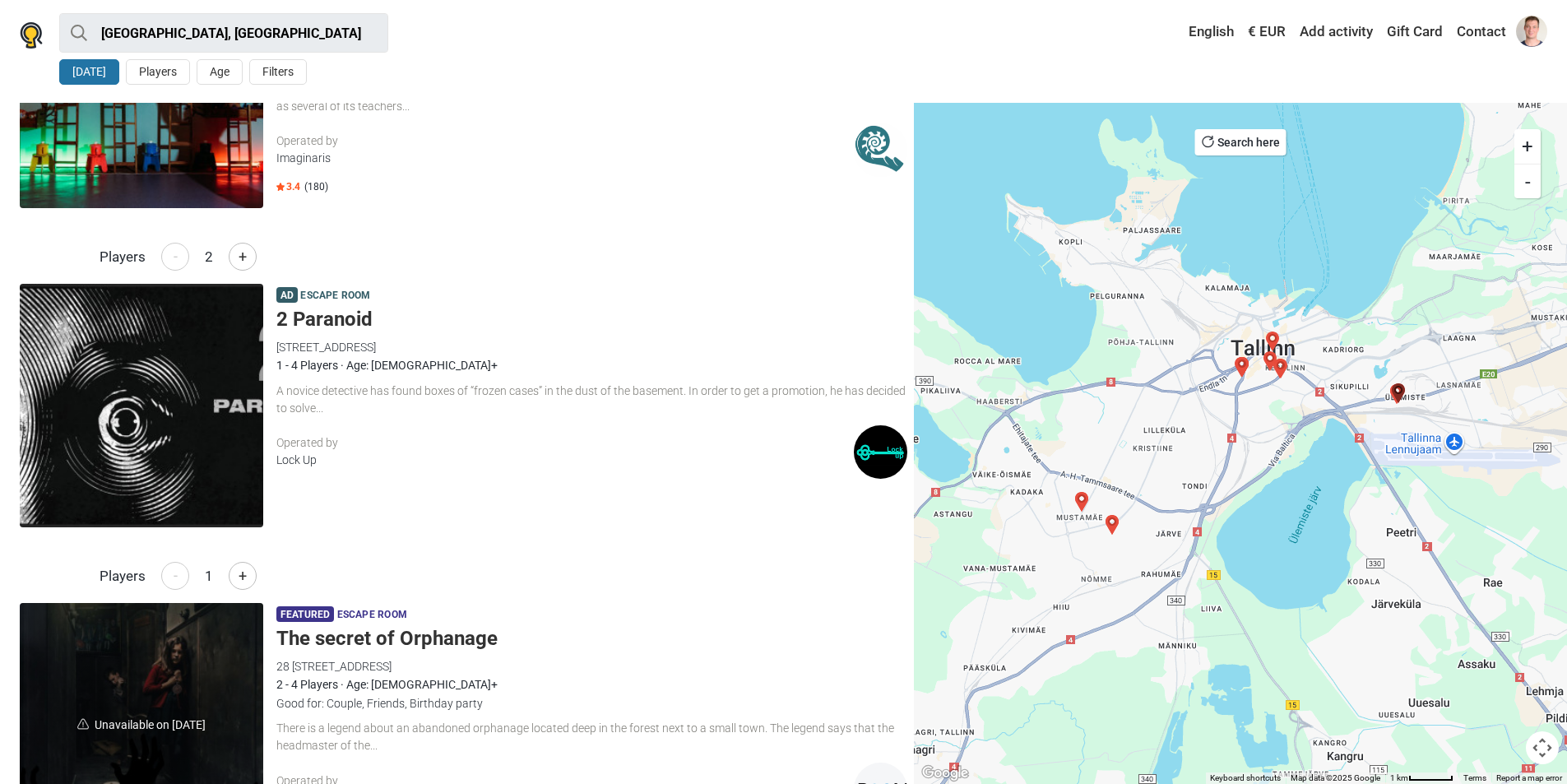
scroll to position [740, 0]
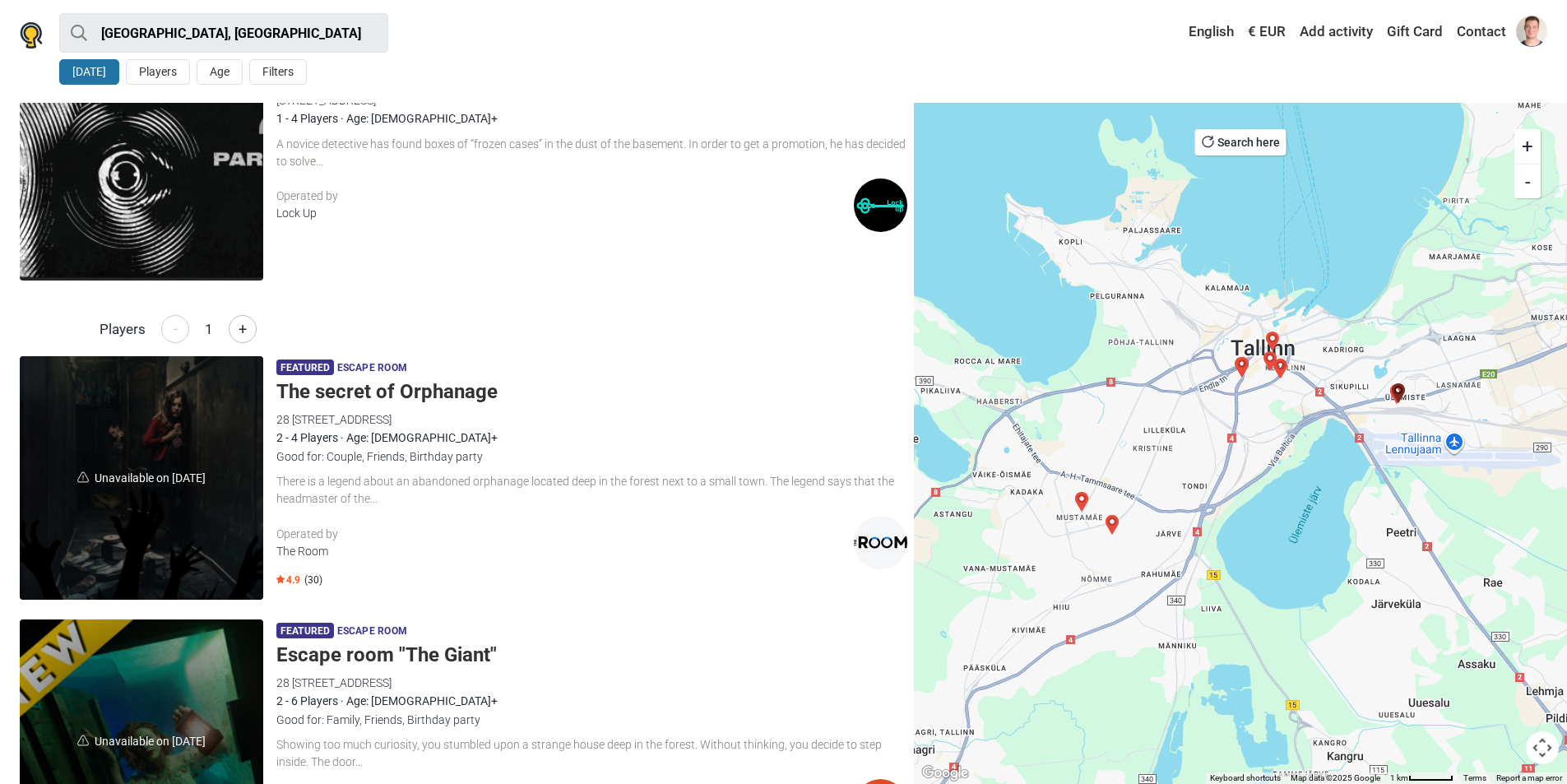
click at [364, 176] on div "Ad Escape room 2 Paranoid 38/7 Peterburi tee, 11415 Tallinn, Estonia Lock Up 1 …" at bounding box center [592, 159] width 631 height 244
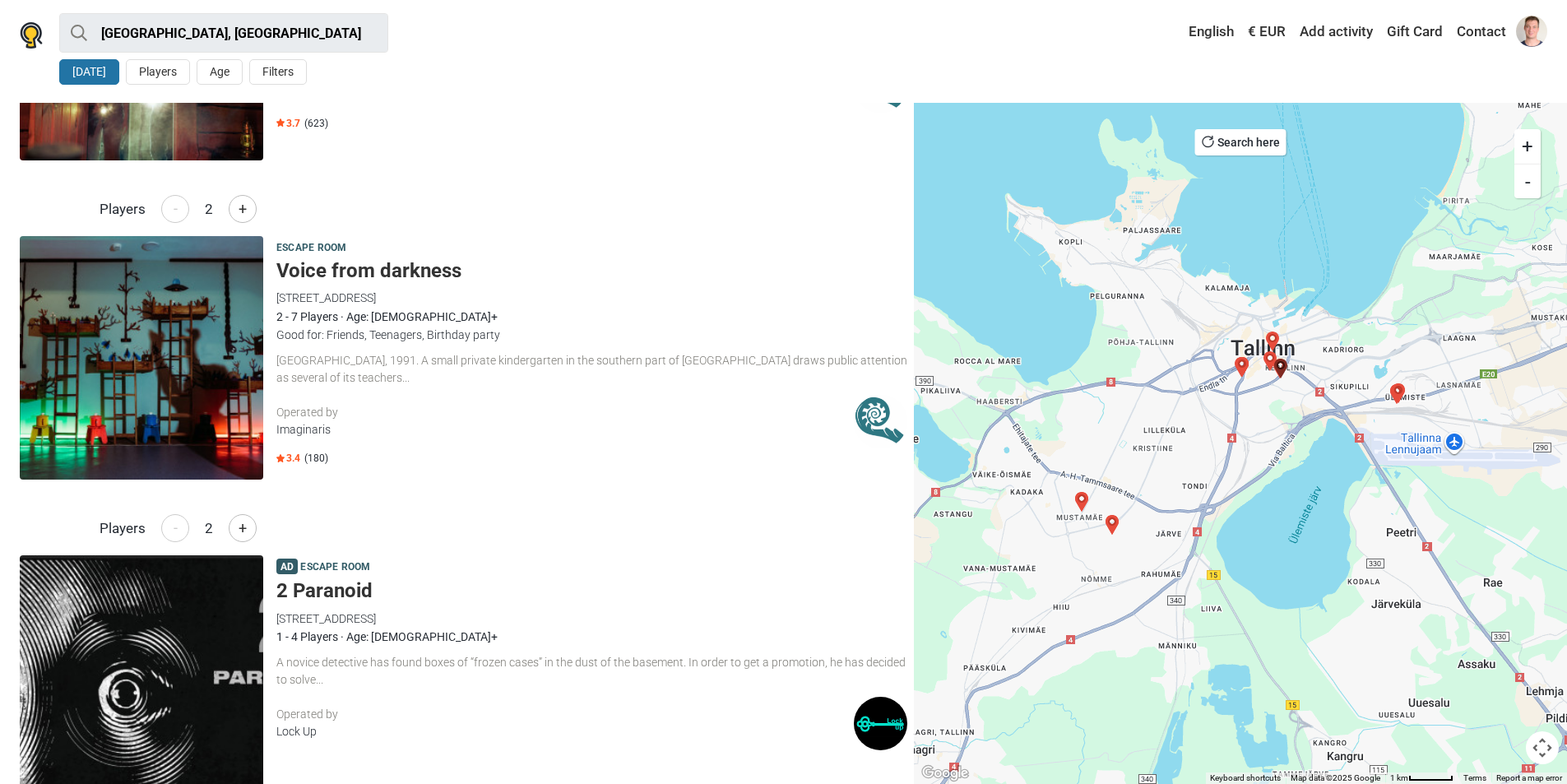
scroll to position [0, 0]
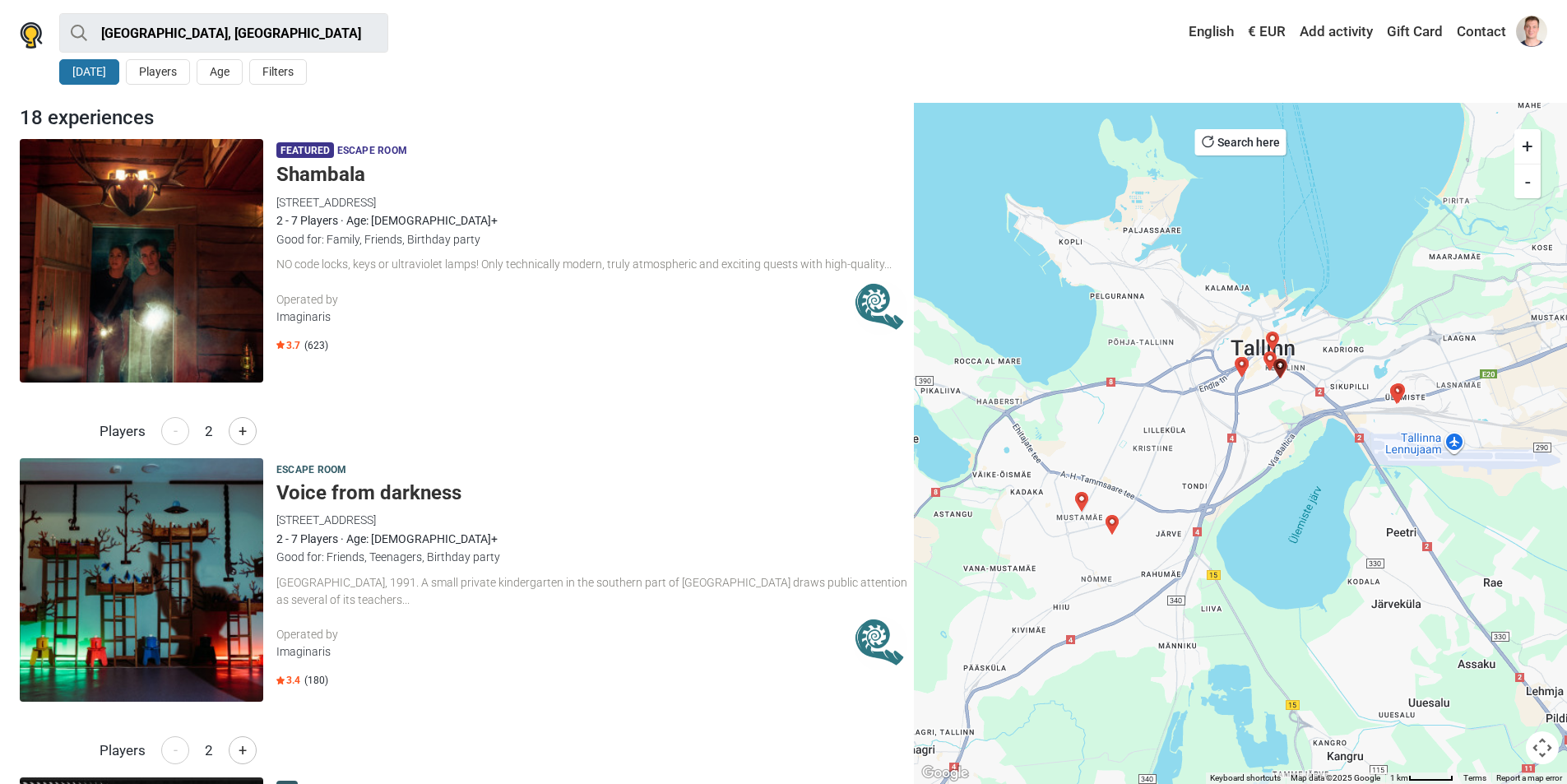
click at [377, 226] on div "2 - 7 Players · Age: 7+" at bounding box center [592, 221] width 631 height 18
click at [88, 72] on button "5 Oct" at bounding box center [89, 72] width 60 height 26
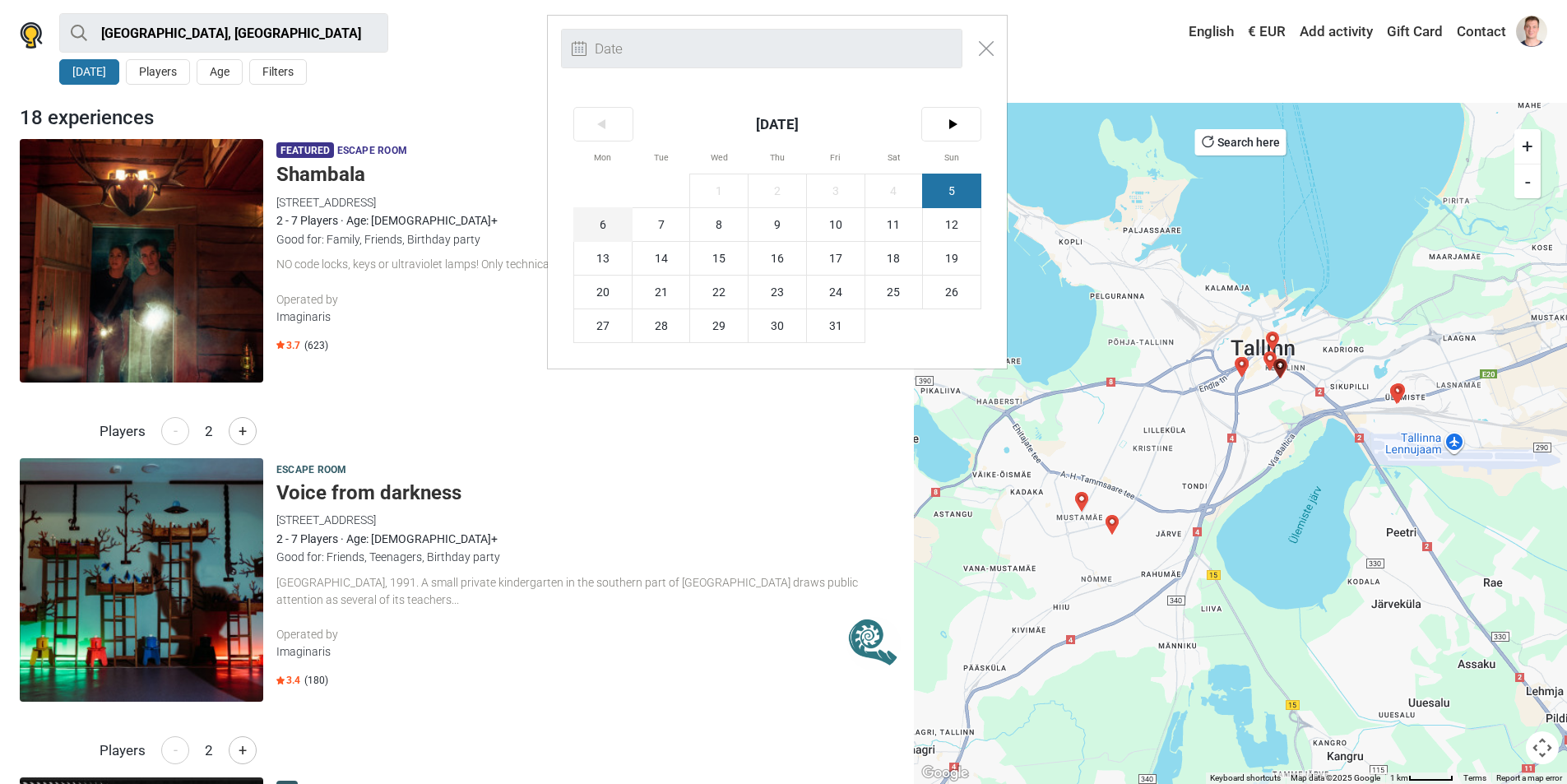
click at [615, 231] on span "6" at bounding box center [603, 225] width 58 height 33
type input "6th October (Mon)"
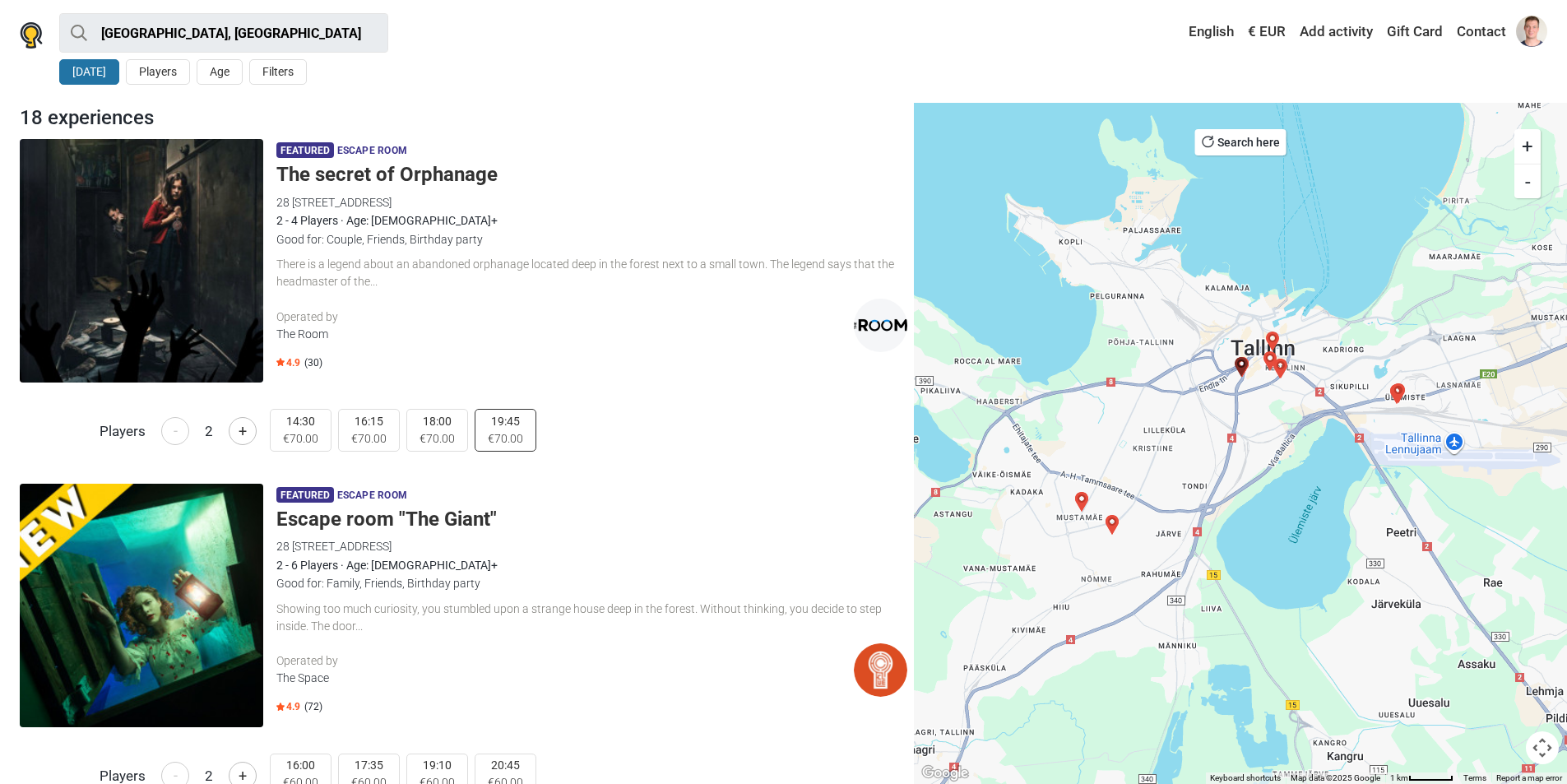
click at [498, 432] on span "€70.00" at bounding box center [505, 438] width 35 height 17
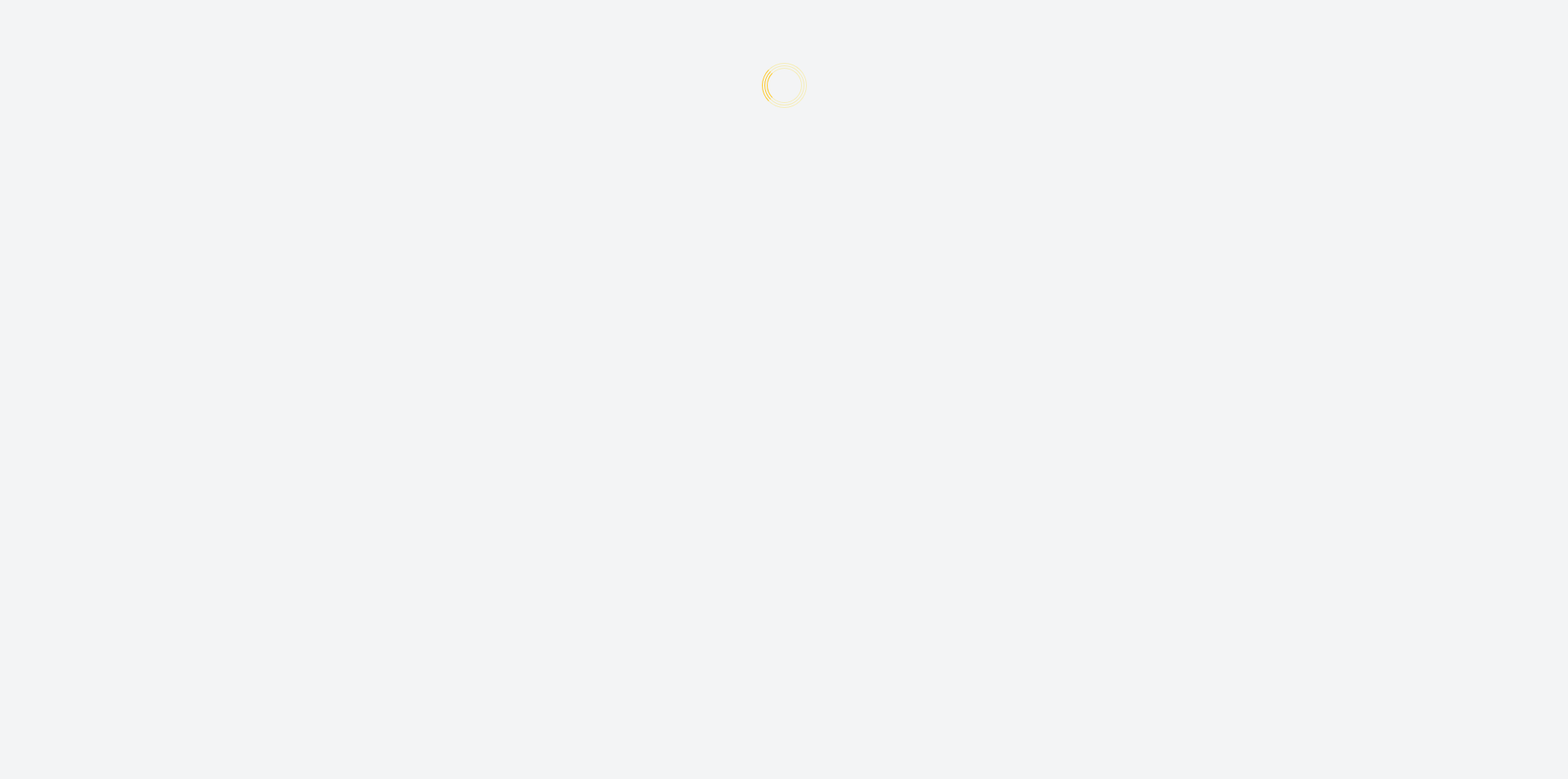
type input "[PERSON_NAME]"
type input "Pedersen"
type input "fred.pedersen@nowescape.com"
type input "+37255515550"
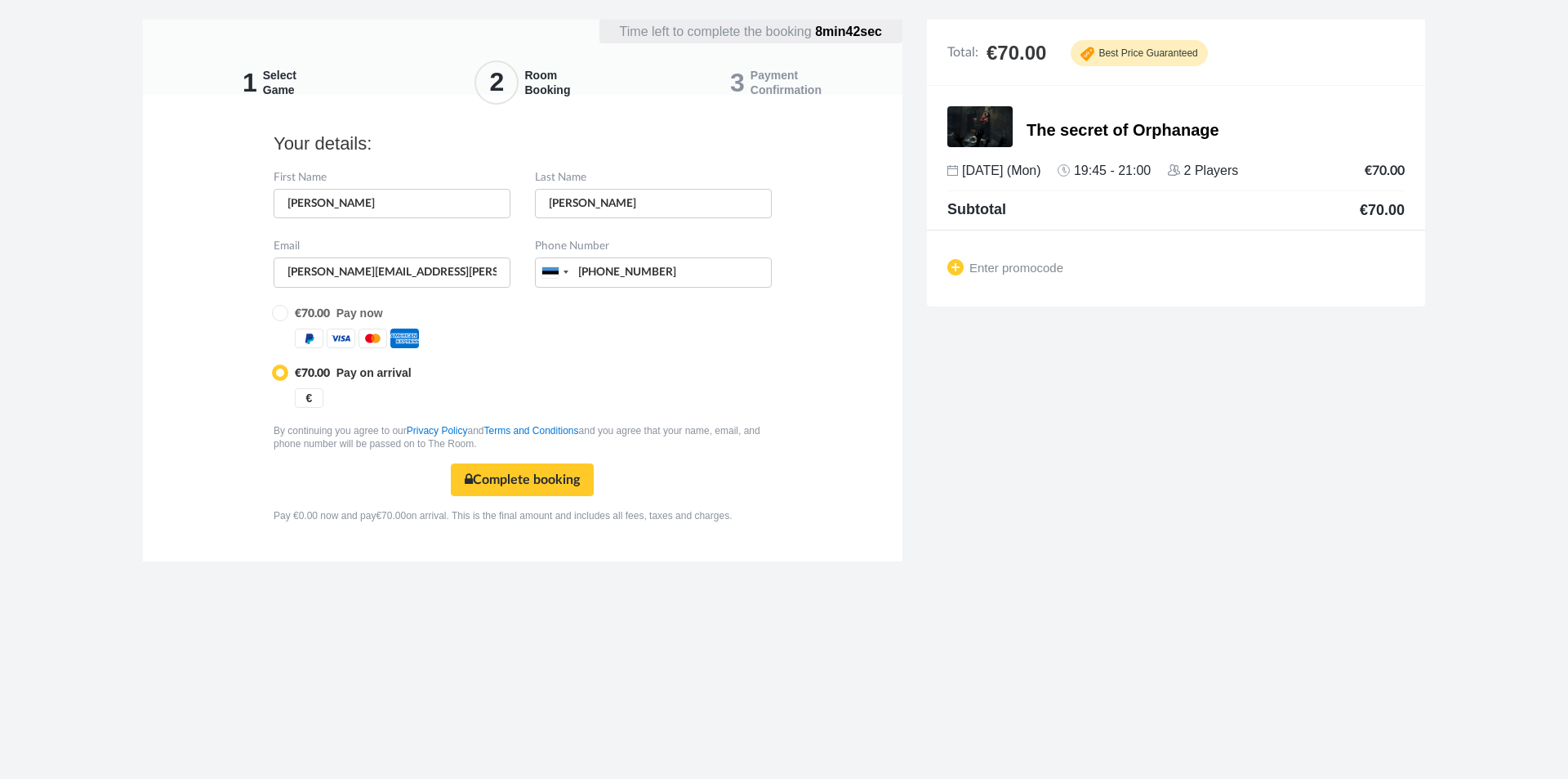
type input "+372 5551 5550"
click at [950, 266] on span "Enter promocode" at bounding box center [1005, 271] width 116 height 14
click at [959, 270] on span "Enter promocode" at bounding box center [1005, 271] width 116 height 14
click at [957, 269] on span "Enter promocode" at bounding box center [1005, 271] width 116 height 14
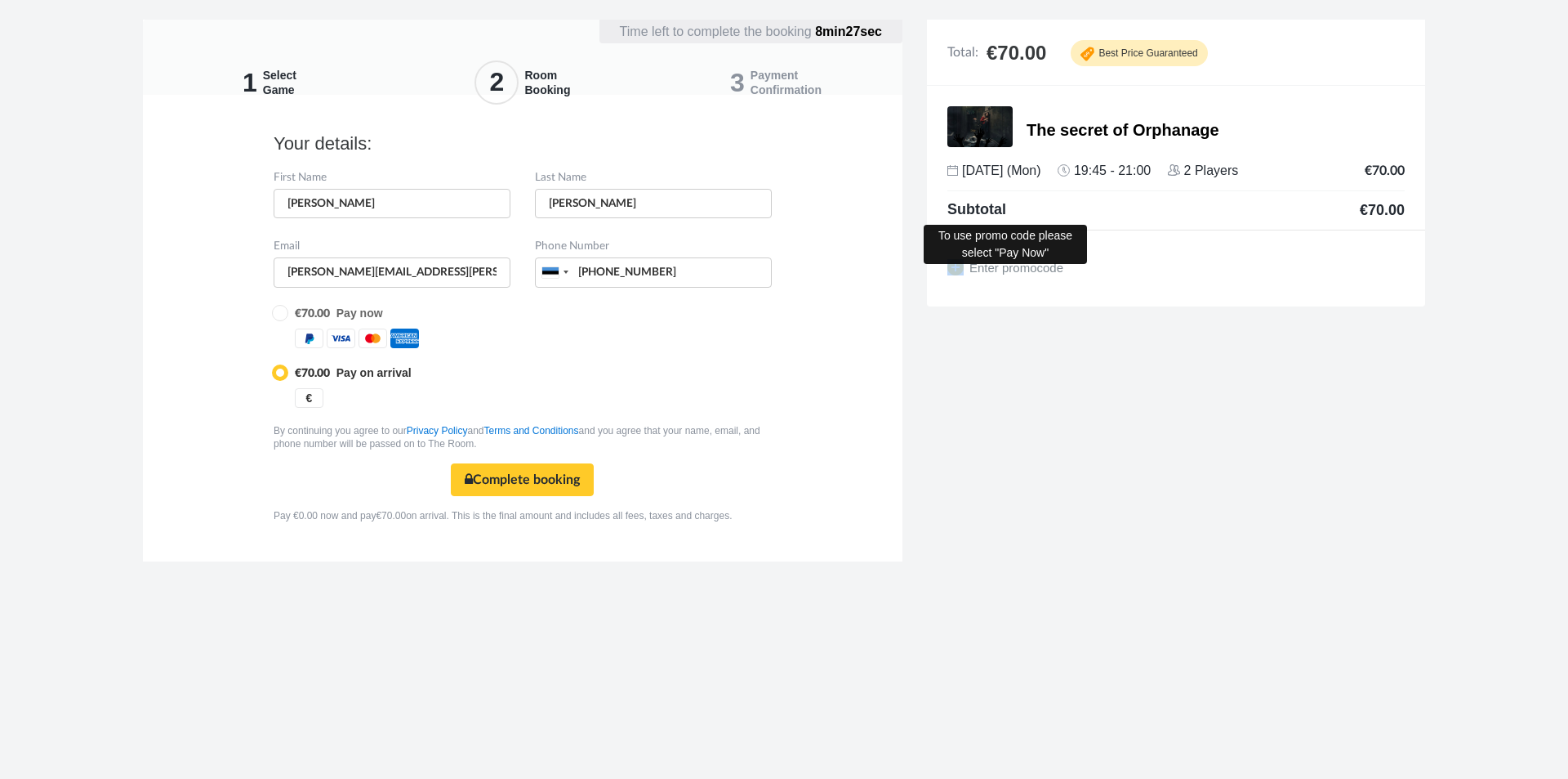
click at [957, 269] on span "Enter promocode" at bounding box center [1005, 271] width 116 height 14
drag, startPoint x: 1024, startPoint y: 308, endPoint x: 1012, endPoint y: 299, distance: 15.0
click at [1024, 309] on div "Total: €70.00 Best Price Guaranteed The secret of Orphanage 6 Oct (Mon) 19:45 -…" at bounding box center [1175, 173] width 523 height 306
click at [1018, 271] on span "Enter promocode" at bounding box center [1005, 271] width 116 height 14
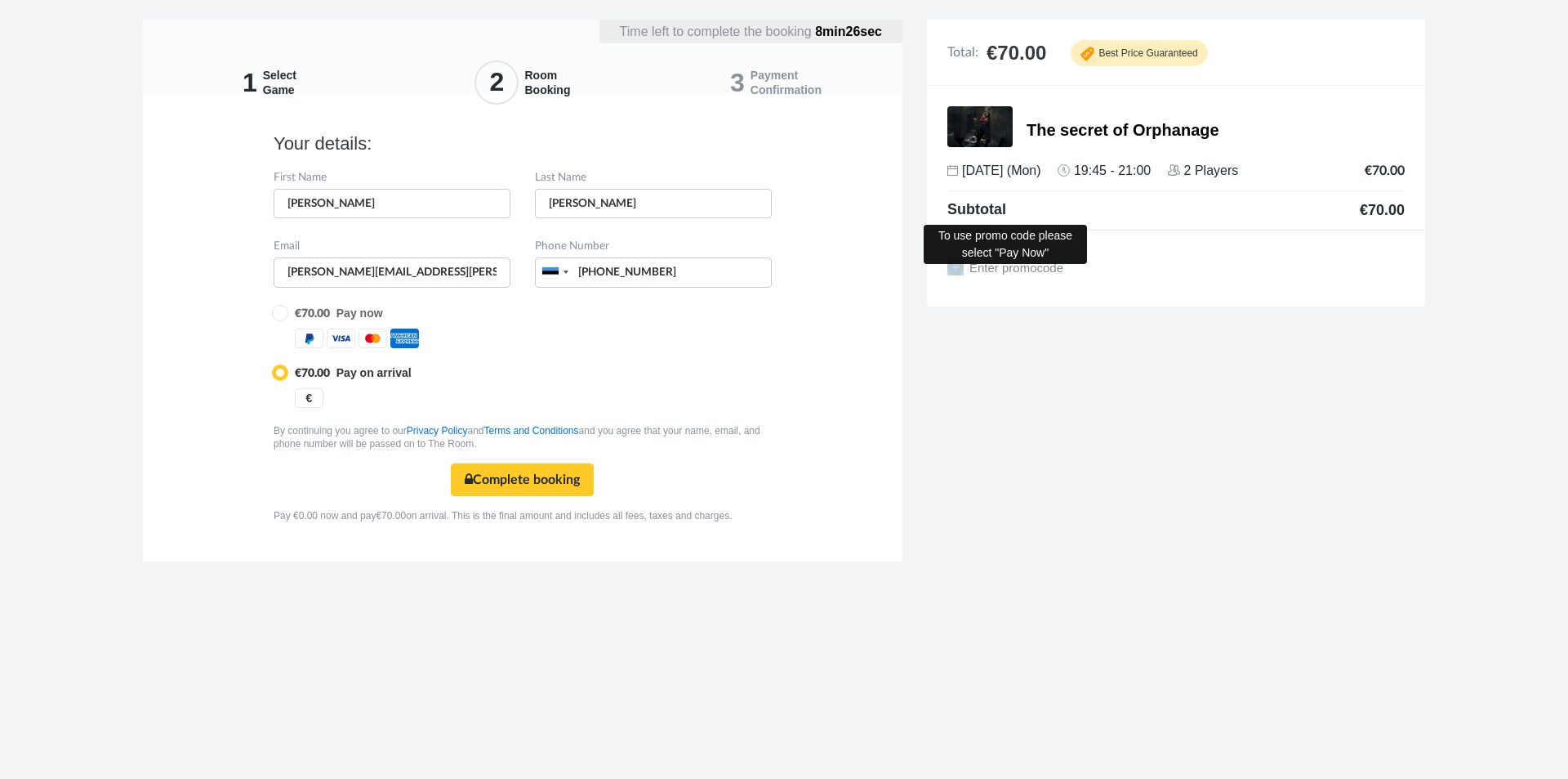
click at [1018, 271] on span "Enter promocode" at bounding box center [1005, 271] width 116 height 14
click at [1020, 272] on span "Enter promocode" at bounding box center [1005, 271] width 116 height 14
click at [1028, 430] on div "1 Select Game 2 Room Booking 3 Payment Confirmation Time left to complete the b…" at bounding box center [784, 300] width 1568 height 561
click at [285, 315] on input "radio" at bounding box center [279, 311] width 11 height 11
radio input "true"
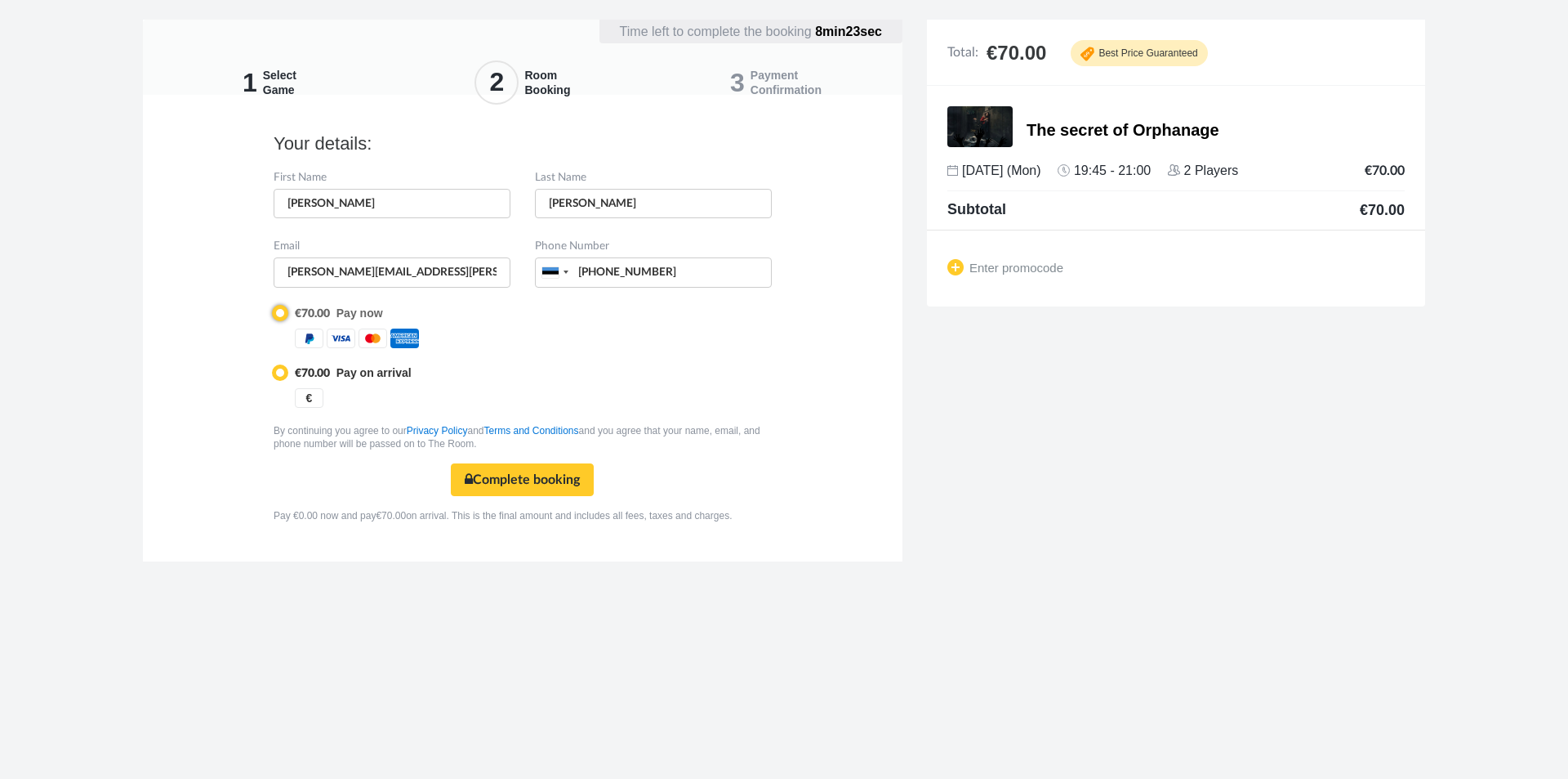
radio input "false"
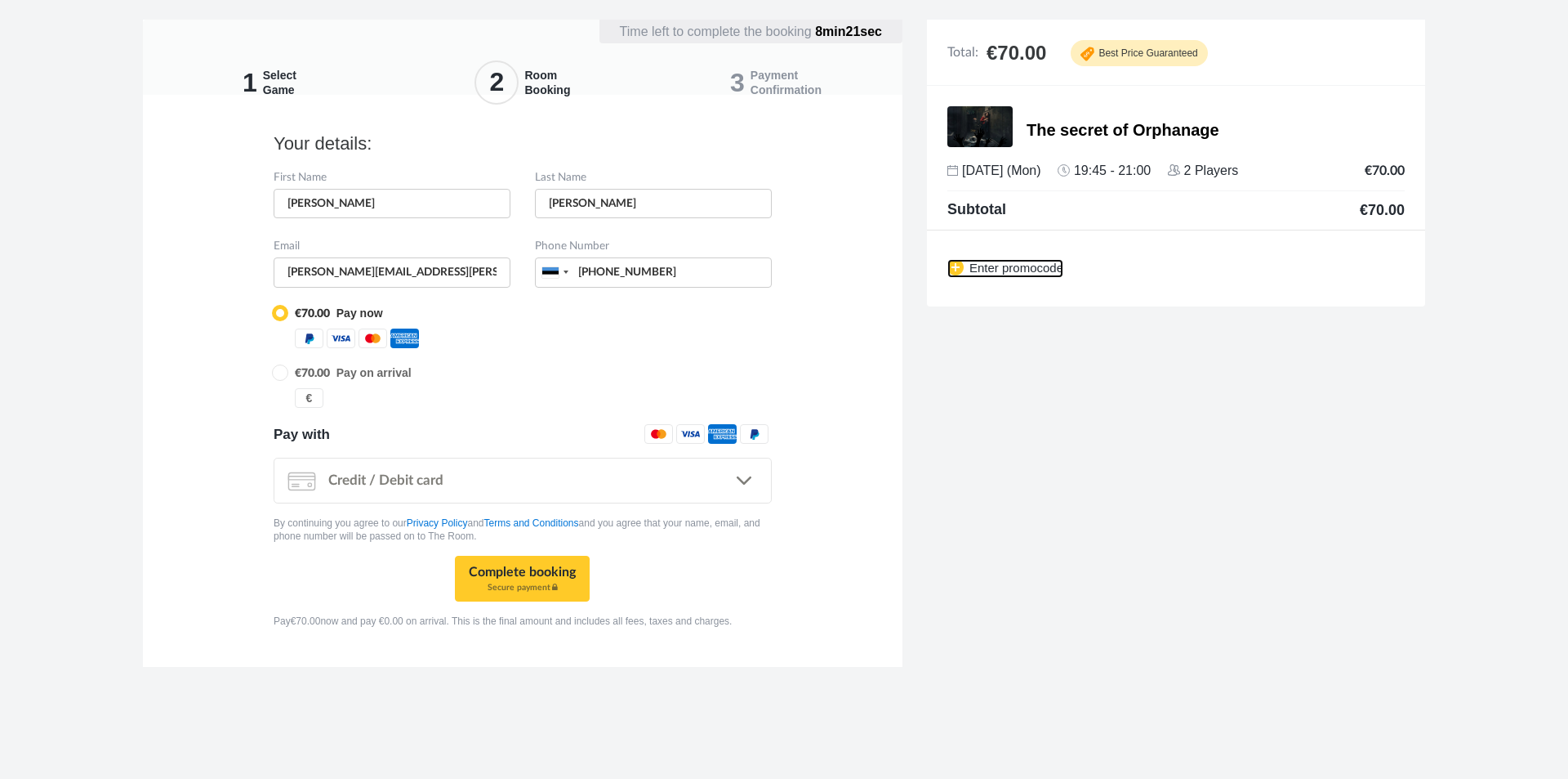
drag, startPoint x: 955, startPoint y: 271, endPoint x: 991, endPoint y: 321, distance: 61.6
click at [955, 271] on img at bounding box center [955, 268] width 16 height 16
click at [746, 473] on link ".... Credit / Debit card" at bounding box center [523, 480] width 498 height 46
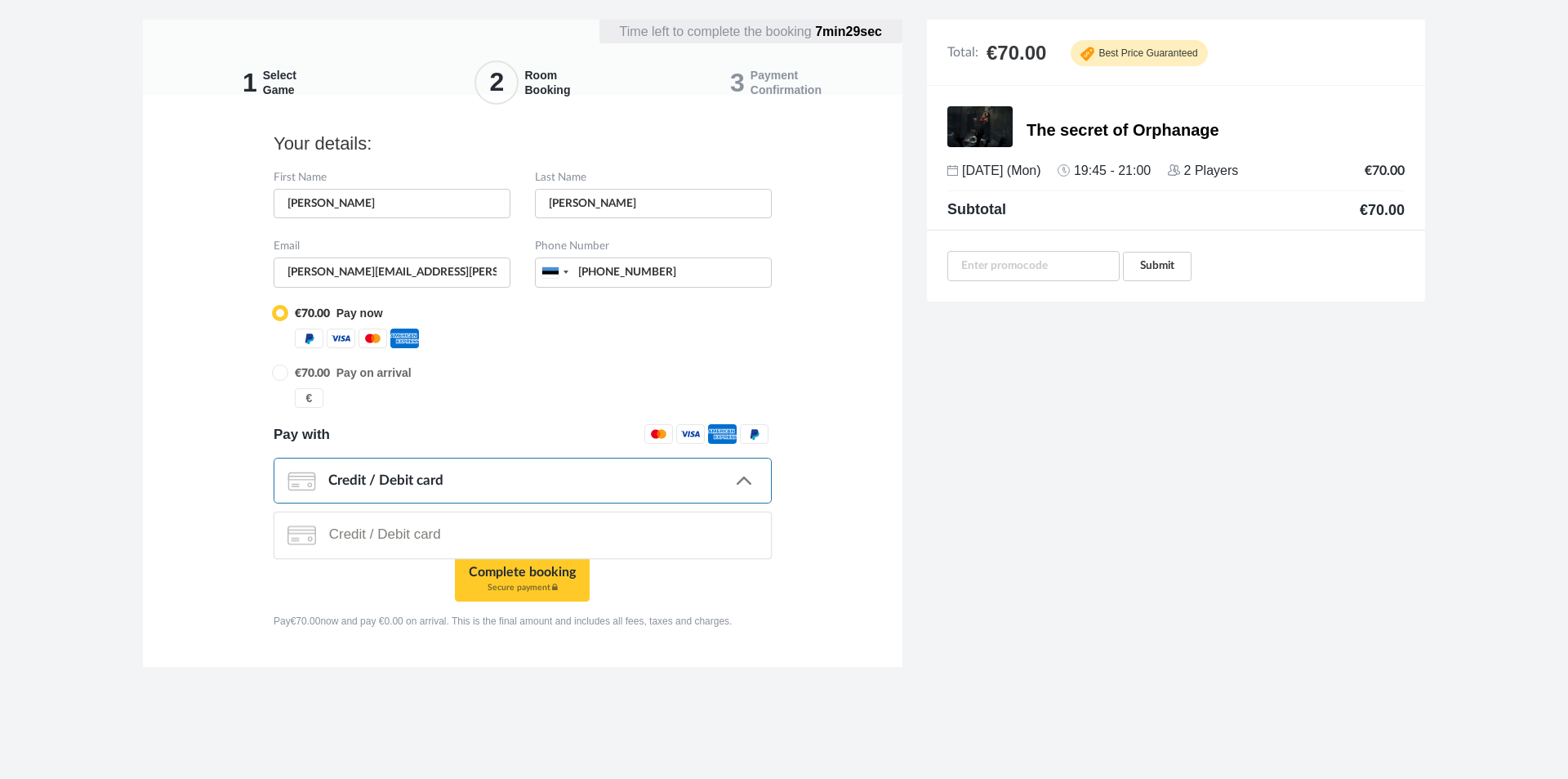
click at [874, 534] on div "First Name Fred Last Name Pedersen Email +1 +44" at bounding box center [523, 397] width 784 height 461
click at [743, 479] on link ".... Credit / Debit card" at bounding box center [523, 480] width 498 height 46
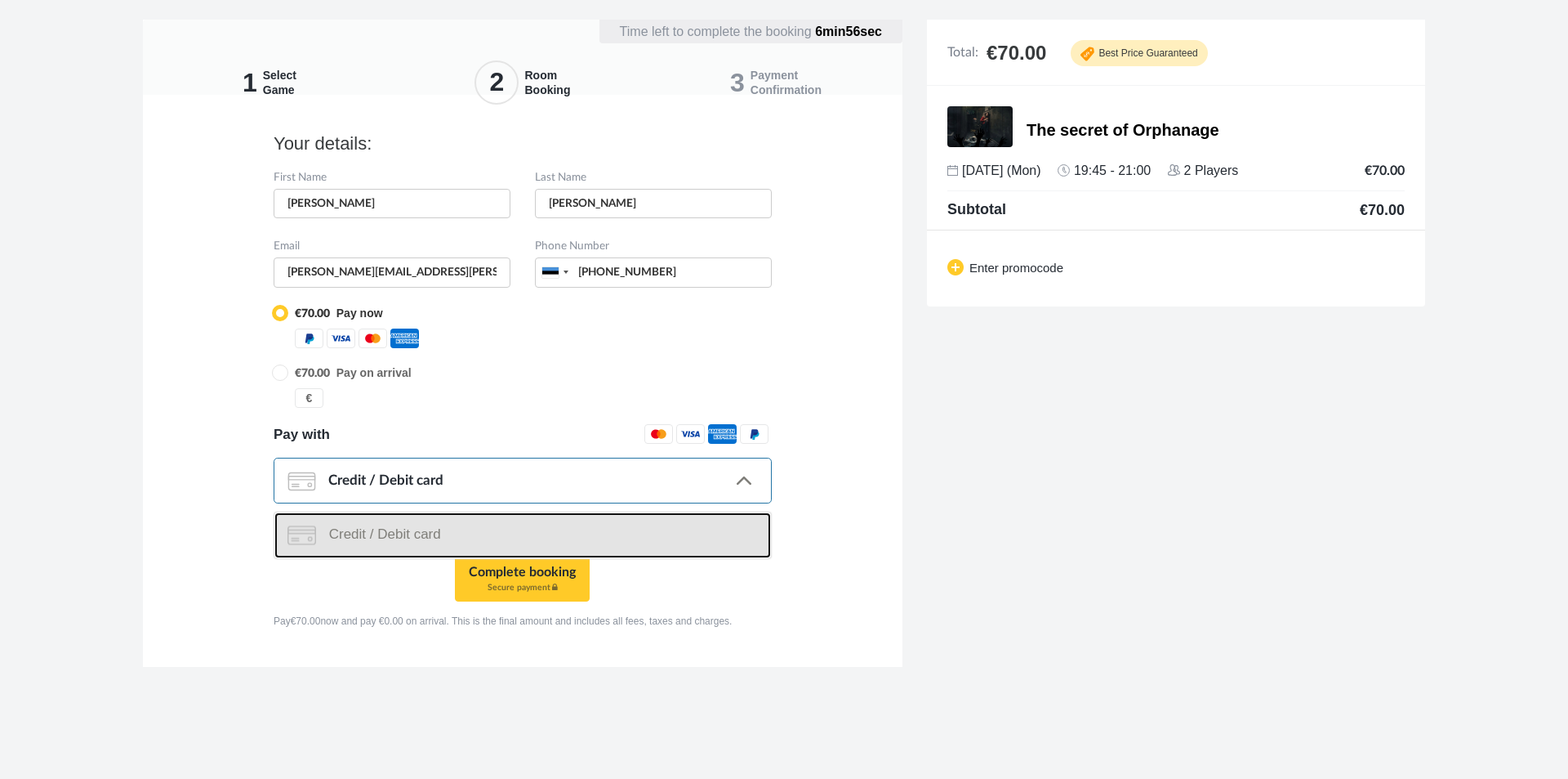
click at [478, 527] on link "Credit / Debit card" at bounding box center [523, 535] width 496 height 46
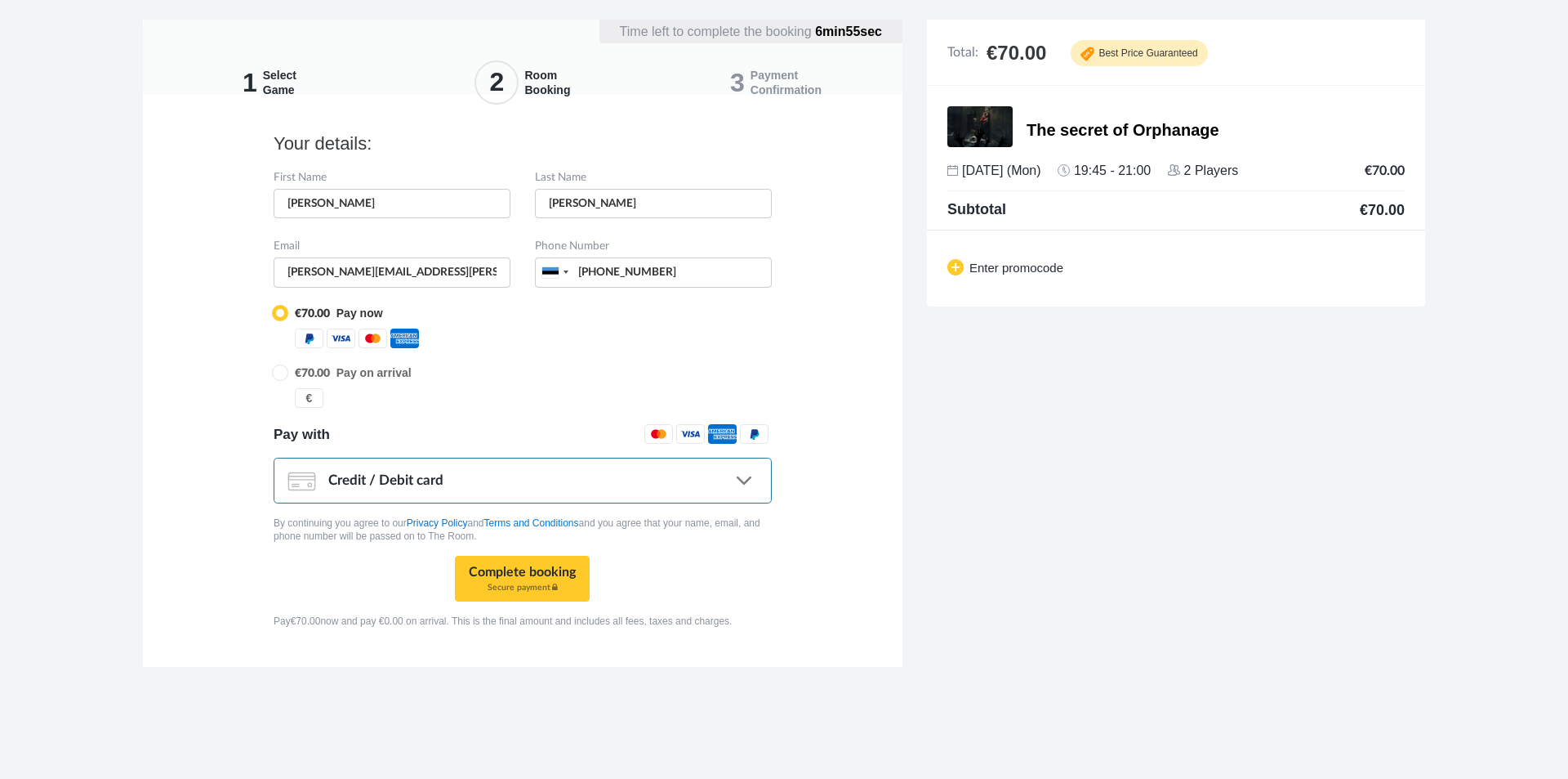
click at [425, 478] on span "Credit / Debit card" at bounding box center [385, 480] width 115 height 14
click at [425, 478] on span "Credit / Debit card" at bounding box center [385, 480] width 115 height 14
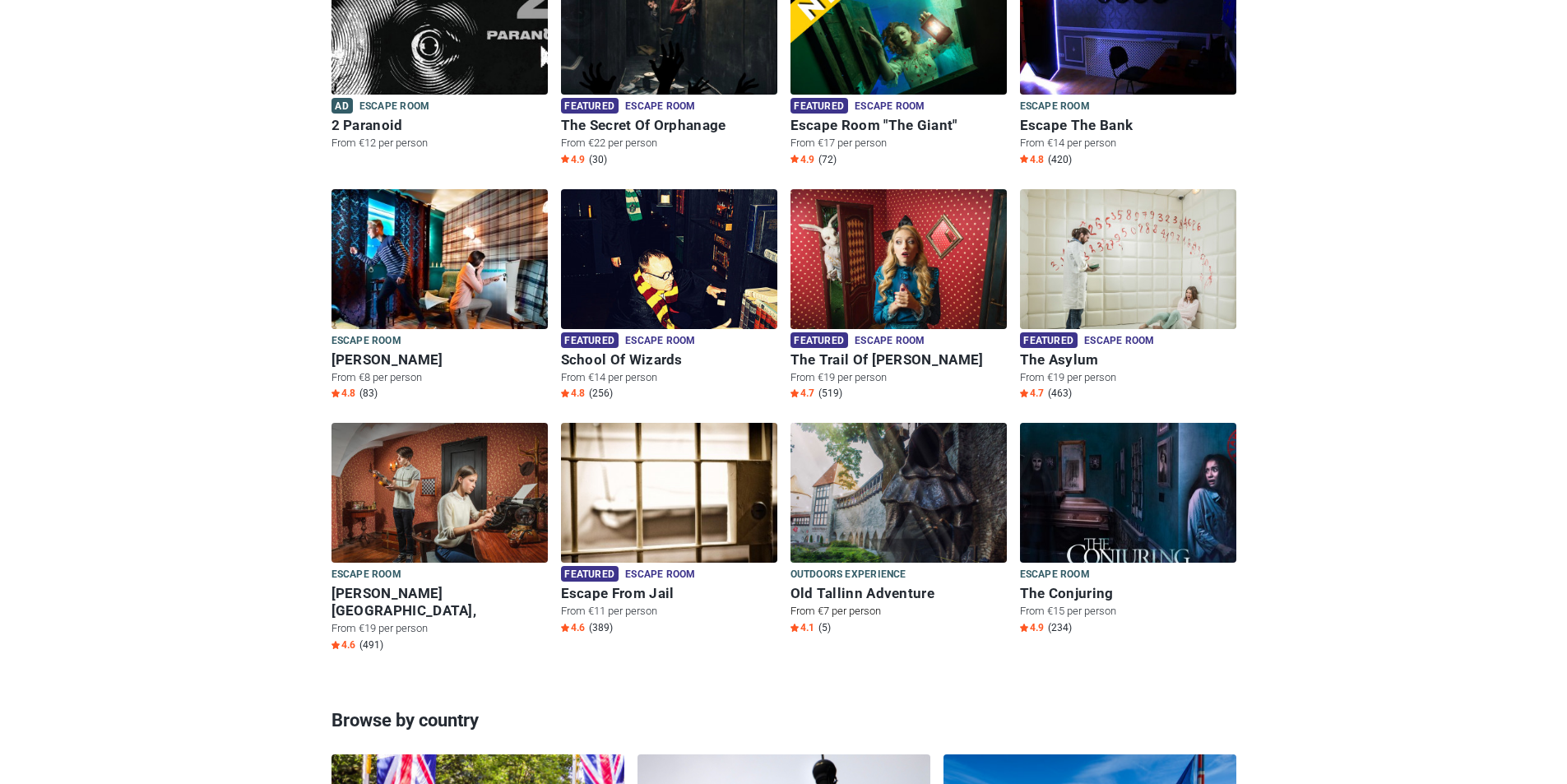
scroll to position [823, 0]
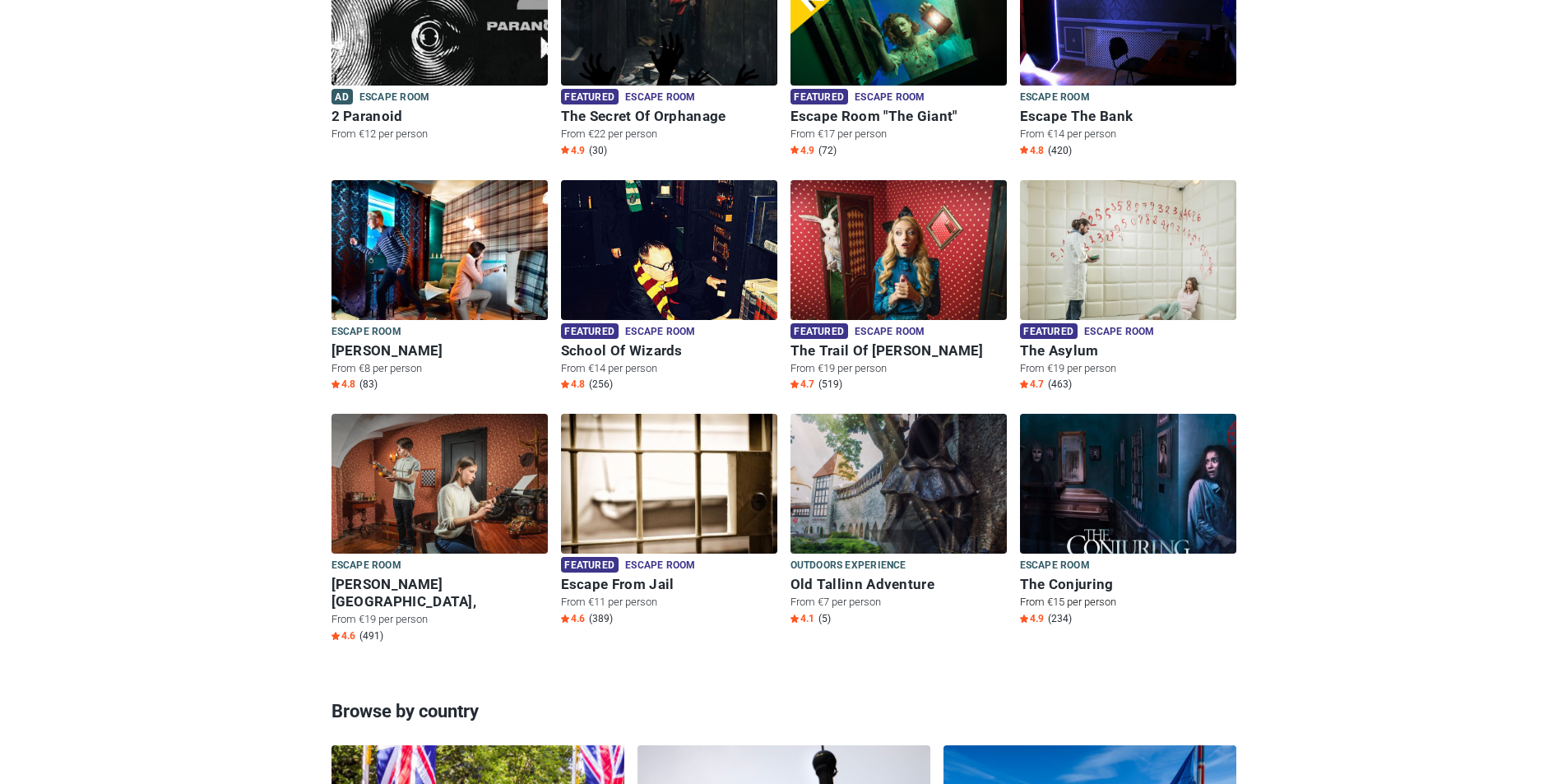
click at [1115, 529] on img at bounding box center [1128, 493] width 217 height 161
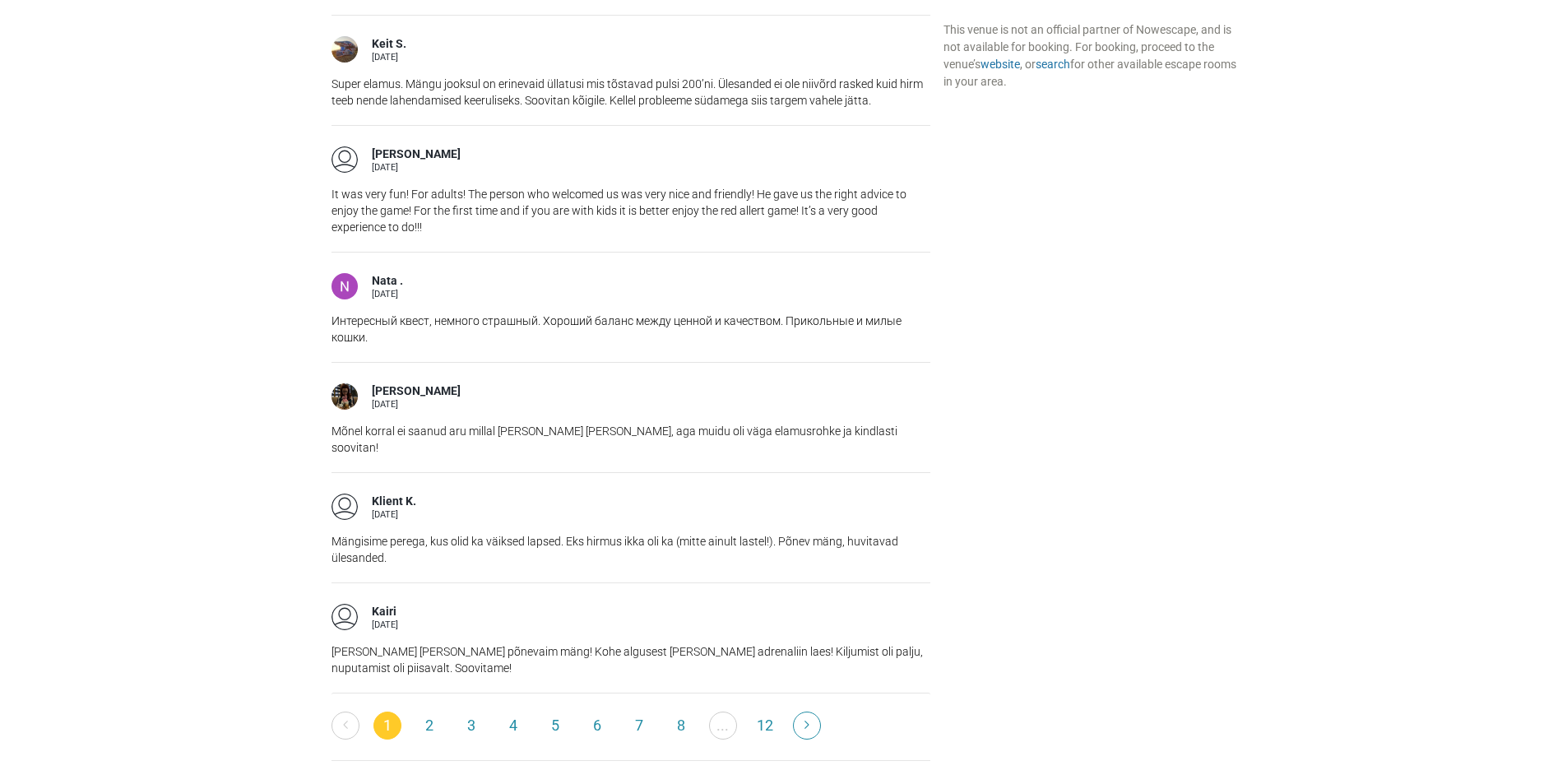
scroll to position [2385, 0]
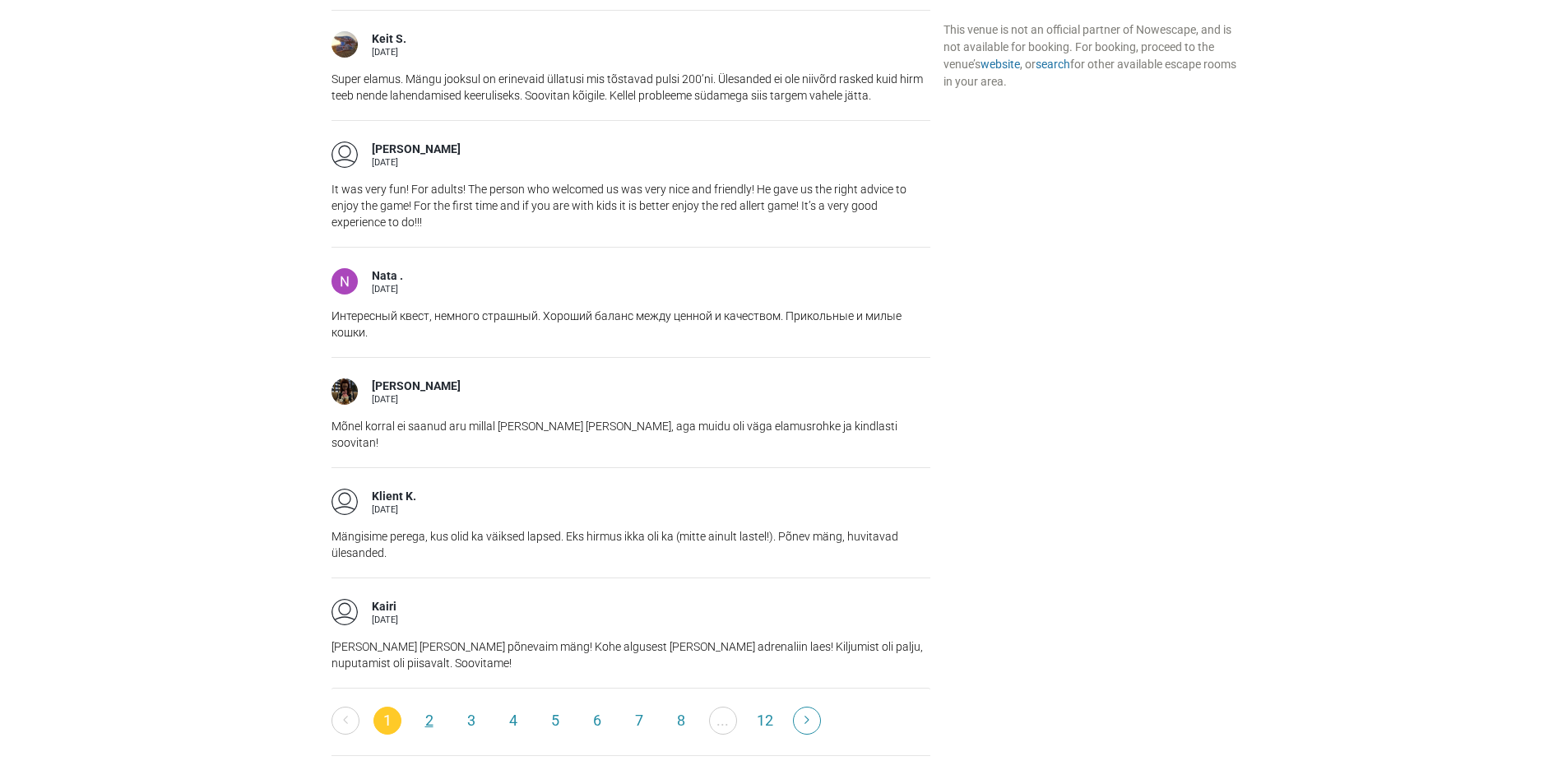
click at [427, 707] on link "2" at bounding box center [429, 721] width 28 height 28
